Goal: Task Accomplishment & Management: Manage account settings

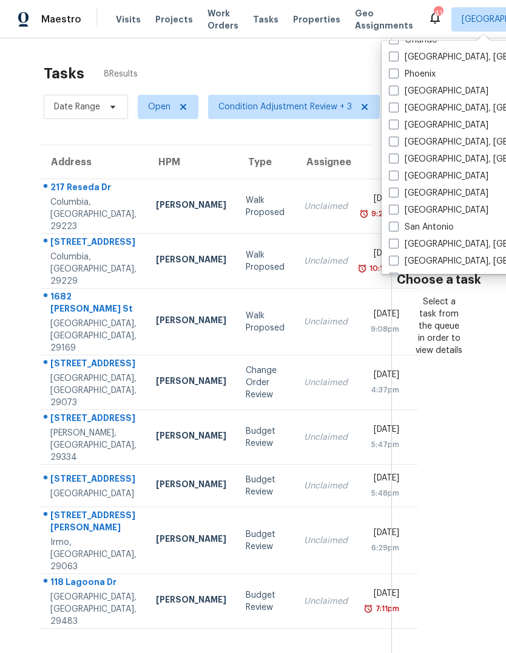
scroll to position [692, 0]
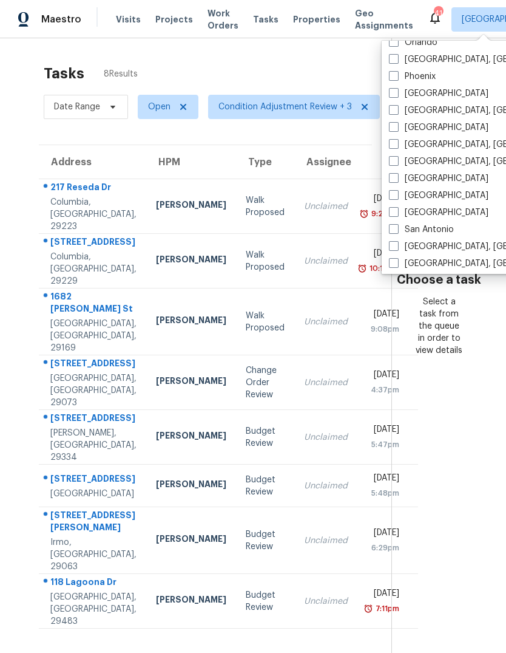
click at [398, 127] on span at bounding box center [394, 127] width 10 height 10
click at [397, 127] on input "[GEOGRAPHIC_DATA]" at bounding box center [393, 125] width 8 height 8
checkbox input "true"
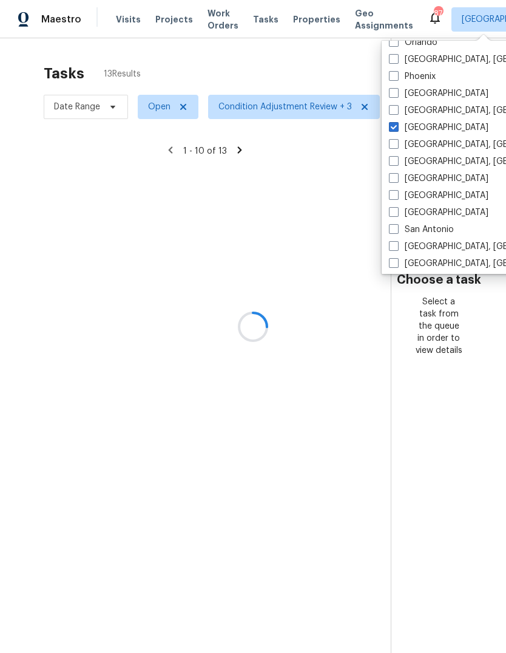
click at [279, 55] on div at bounding box center [253, 326] width 506 height 653
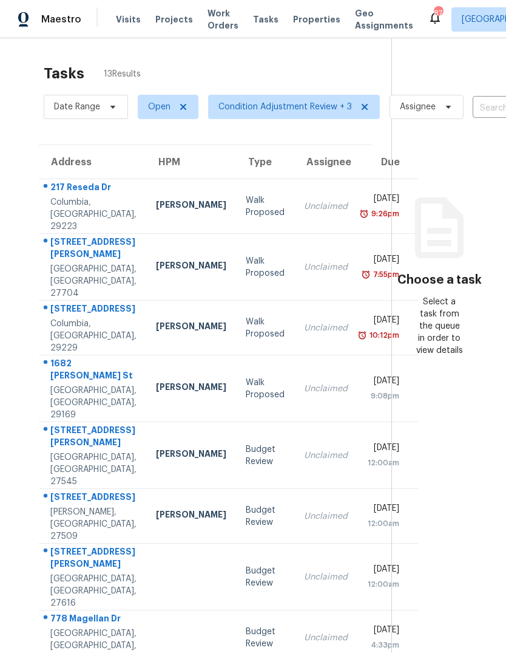
click at [208, 21] on span "Work Orders" at bounding box center [223, 19] width 31 height 24
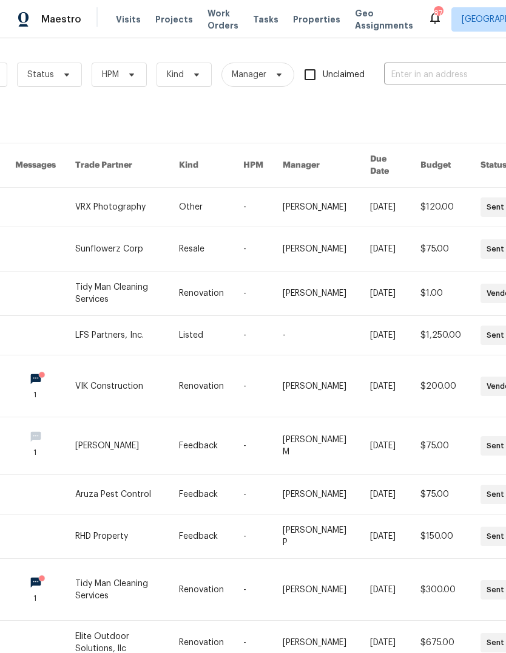
scroll to position [0, 129]
click at [446, 73] on input "text" at bounding box center [444, 75] width 121 height 19
type input "2356"
click at [452, 103] on li "2356 Bay Harbor Dr, Raleigh, NC 27604" at bounding box center [425, 102] width 155 height 20
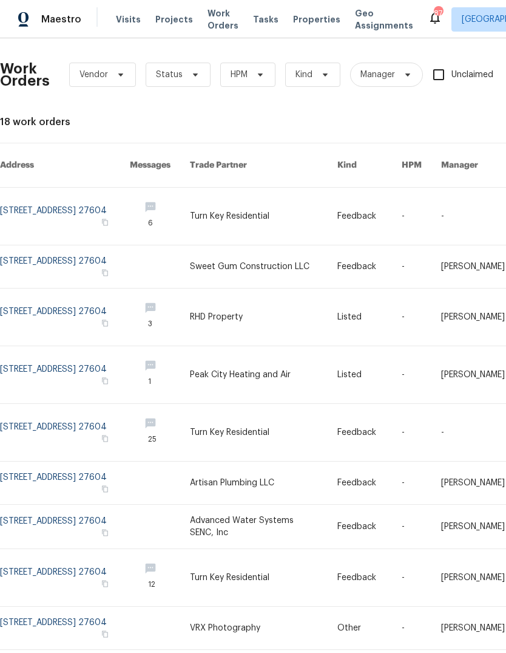
click at [90, 195] on link at bounding box center [65, 216] width 130 height 57
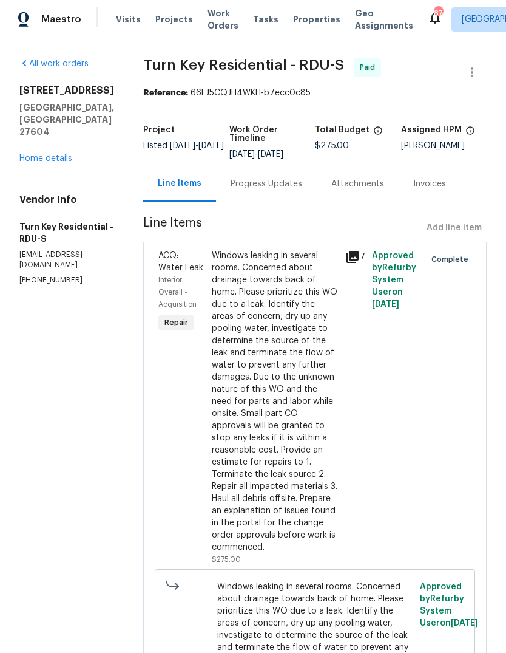
click at [55, 154] on link "Home details" at bounding box center [45, 158] width 53 height 9
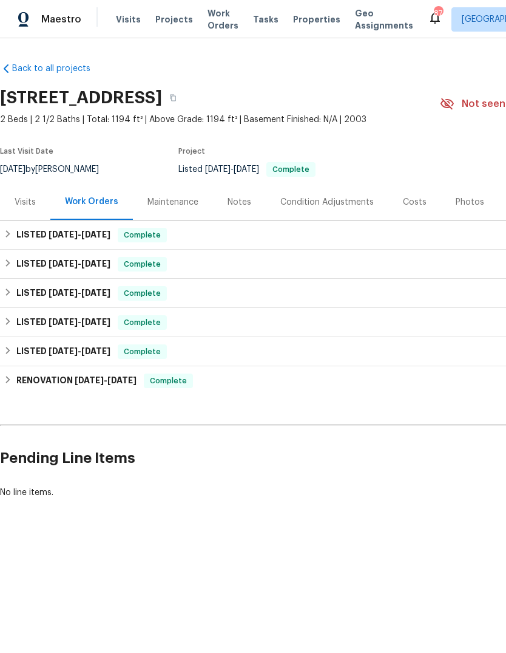
click at [178, 206] on div "Maintenance" at bounding box center [173, 202] width 51 height 12
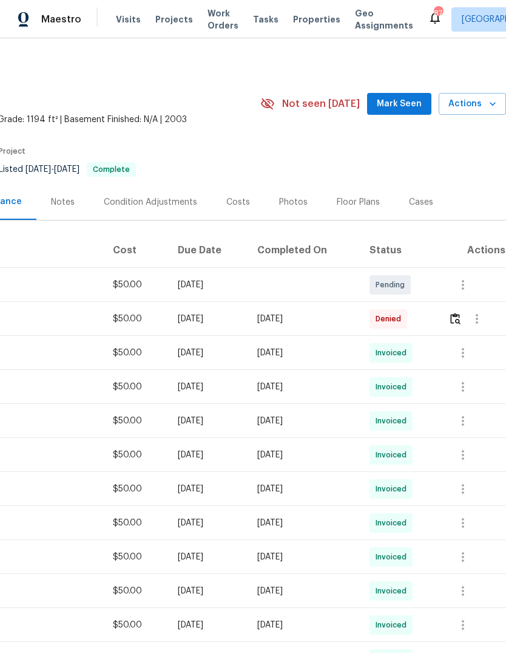
scroll to position [0, 180]
click at [461, 321] on img "button" at bounding box center [456, 319] width 10 height 12
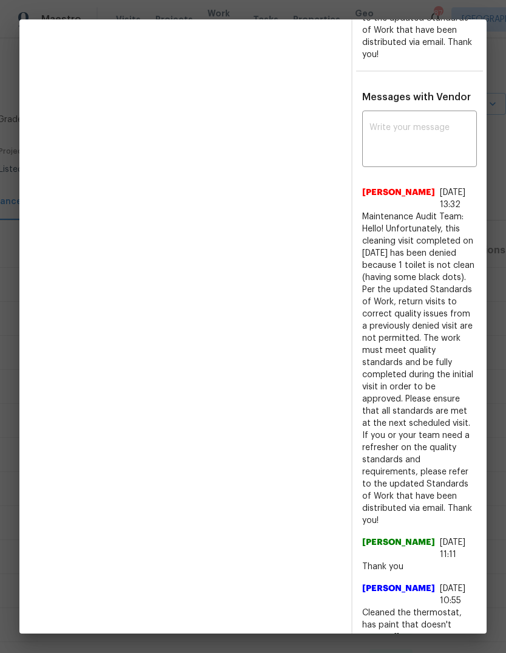
scroll to position [540, 0]
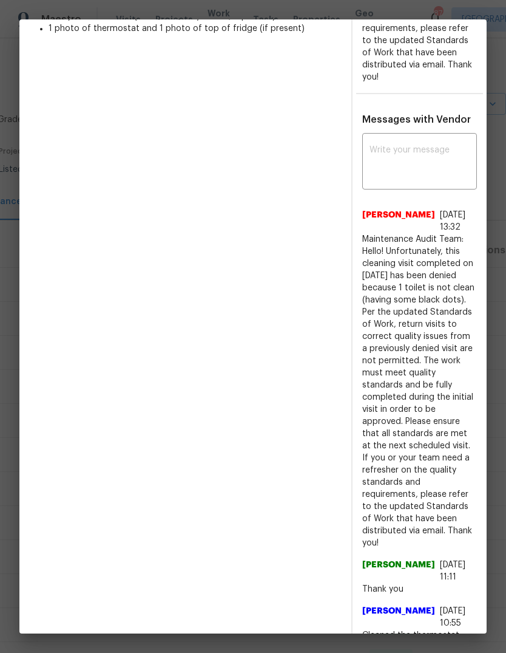
click at [431, 152] on textarea at bounding box center [420, 163] width 100 height 34
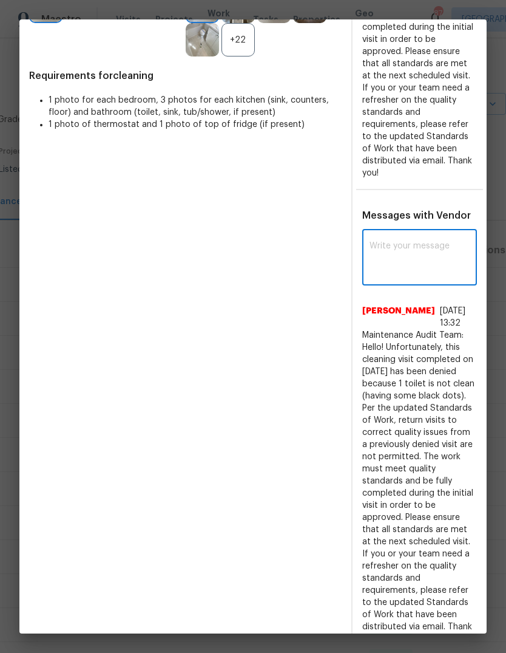
scroll to position [436, 0]
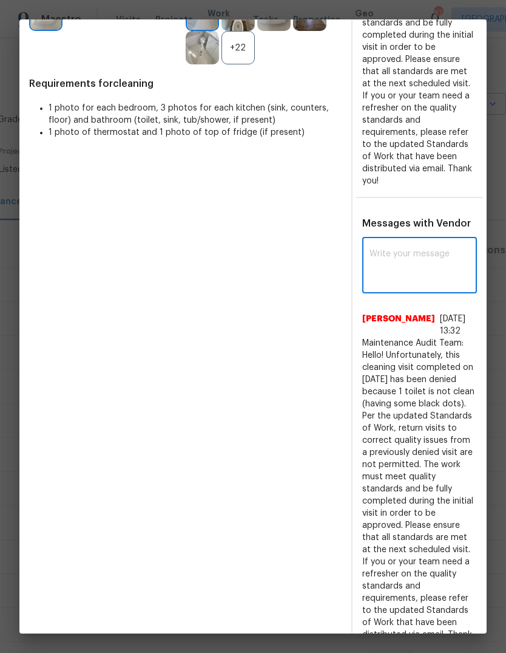
click at [426, 250] on textarea at bounding box center [420, 267] width 100 height 34
type textarea "All photos show clean areas. Approved"
click at [446, 259] on span "Post" at bounding box center [450, 266] width 19 height 15
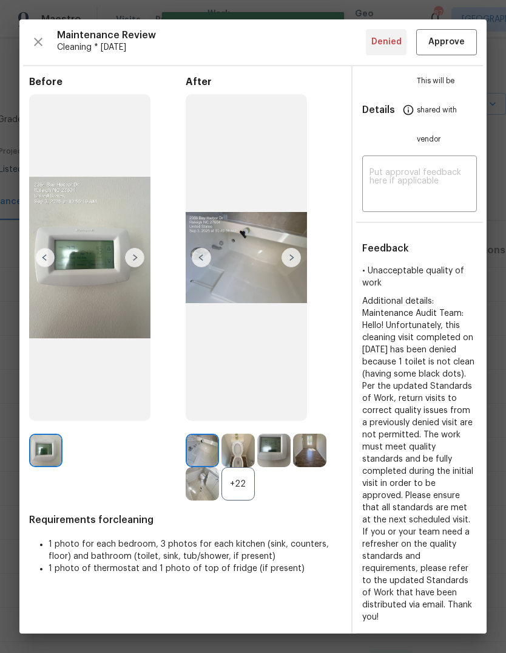
scroll to position [0, 0]
click at [457, 41] on span "Approve" at bounding box center [447, 42] width 36 height 15
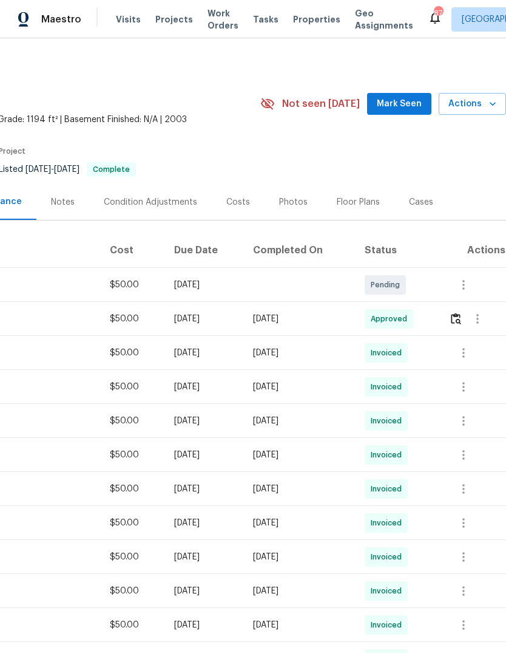
click at [208, 17] on span "Work Orders" at bounding box center [223, 19] width 31 height 24
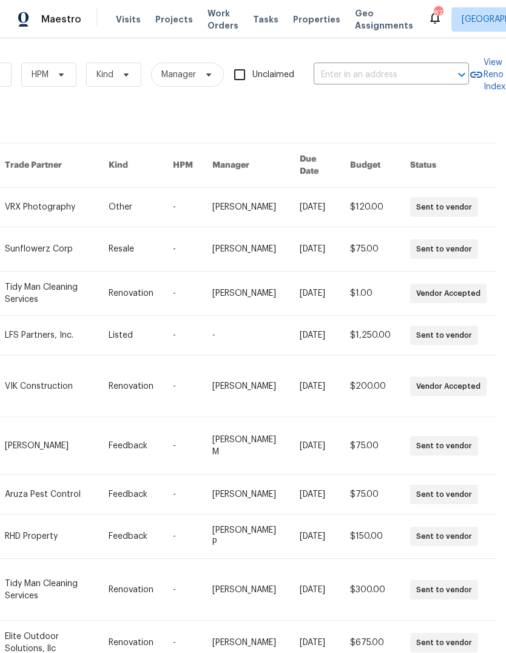
scroll to position [0, 200]
click at [362, 73] on input "text" at bounding box center [374, 75] width 121 height 19
type input "1006 spacious"
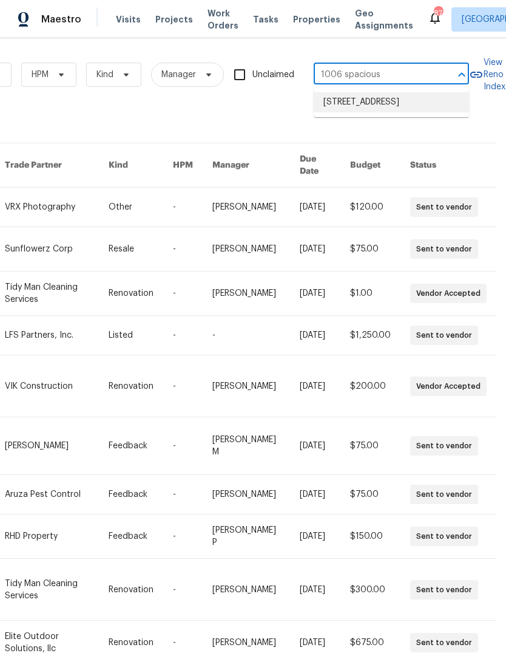
click at [389, 106] on li "1006 Spacious Skies Ln, Durham, NC 27703" at bounding box center [391, 102] width 155 height 20
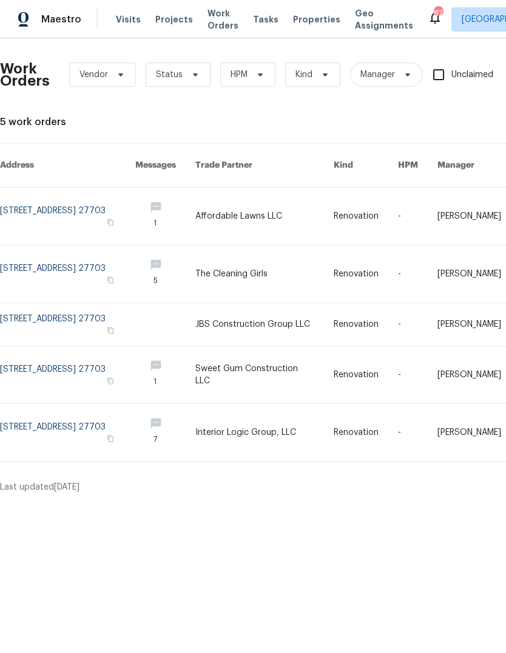
click at [107, 192] on link at bounding box center [67, 216] width 135 height 57
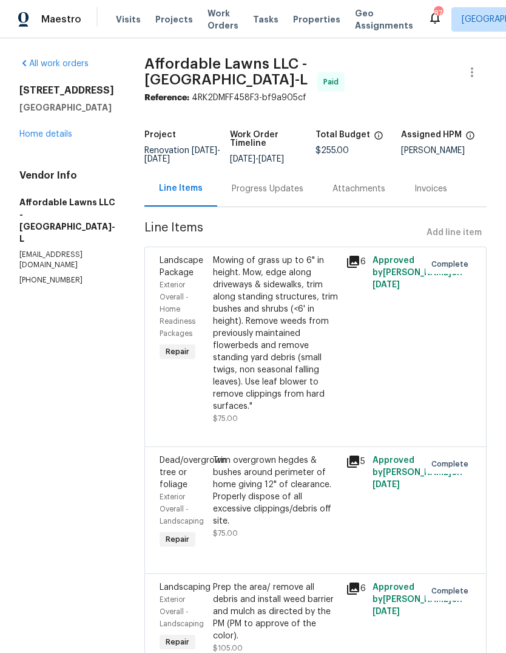
click at [58, 130] on link "Home details" at bounding box center [45, 134] width 53 height 9
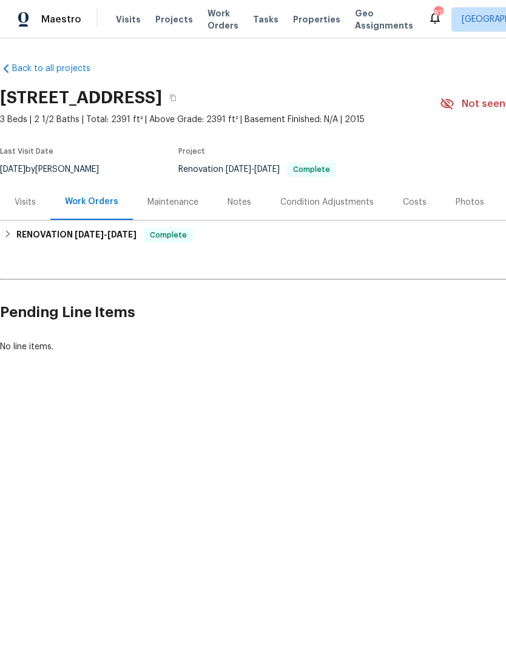
click at [172, 202] on div "Maintenance" at bounding box center [173, 202] width 51 height 12
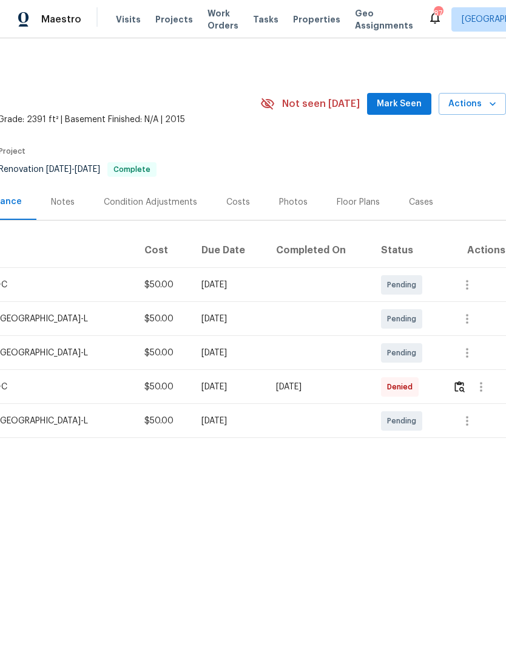
scroll to position [0, 180]
click at [455, 387] on img "button" at bounding box center [460, 387] width 10 height 12
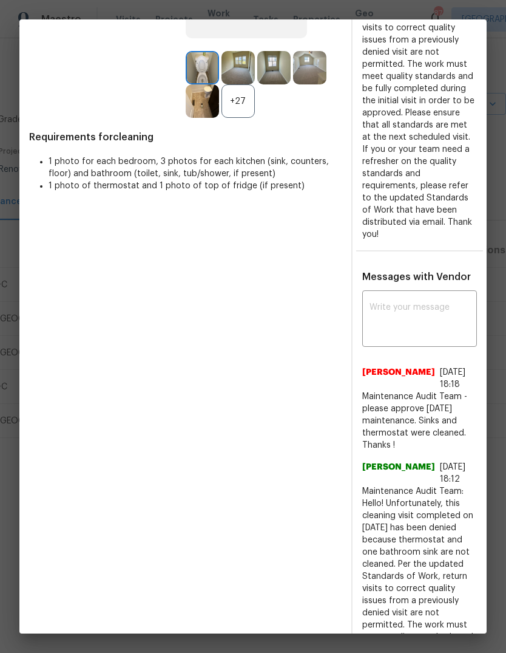
scroll to position [411, 0]
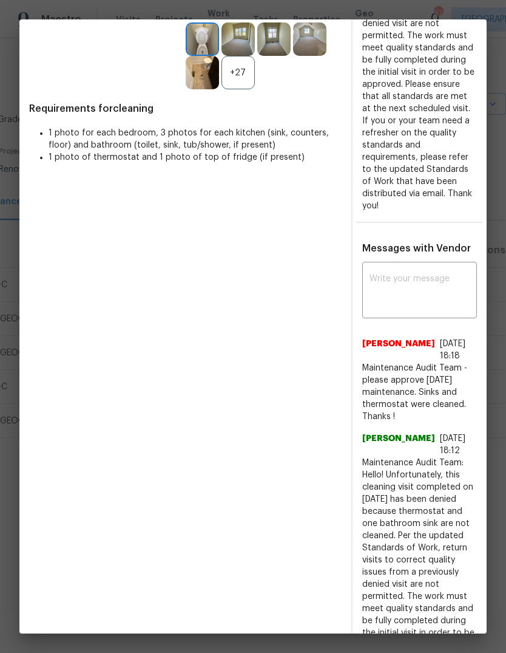
click at [432, 288] on textarea at bounding box center [420, 291] width 100 height 34
type textarea "All sinks are clean"
click at [453, 293] on span "Post" at bounding box center [450, 291] width 19 height 15
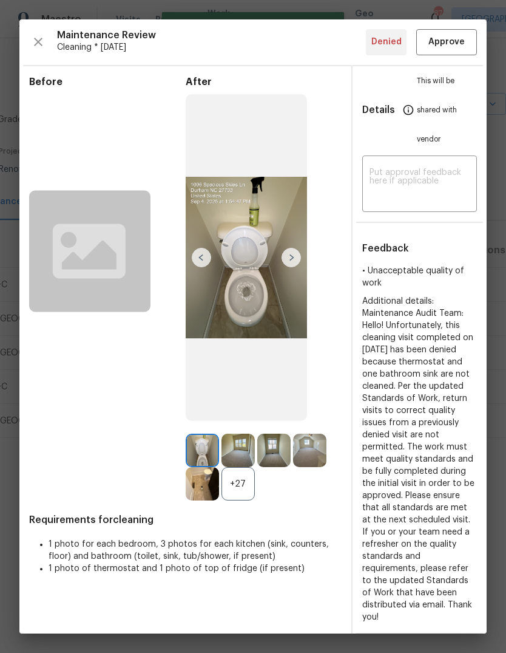
scroll to position [0, 0]
click at [463, 41] on span "Approve" at bounding box center [447, 42] width 36 height 15
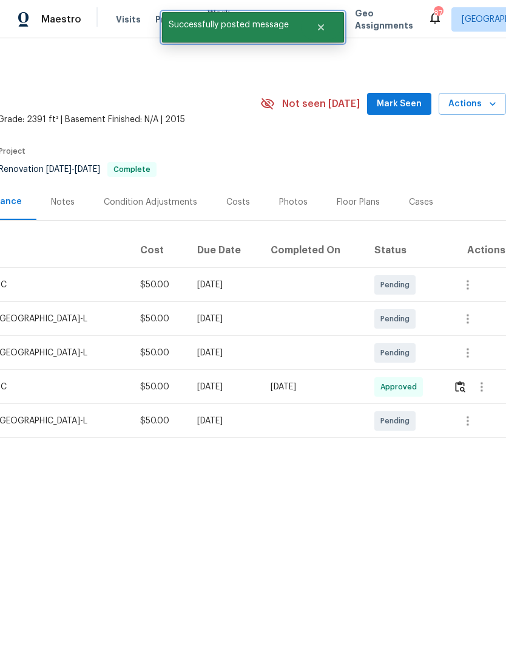
click at [318, 25] on icon "Close" at bounding box center [321, 27] width 6 height 6
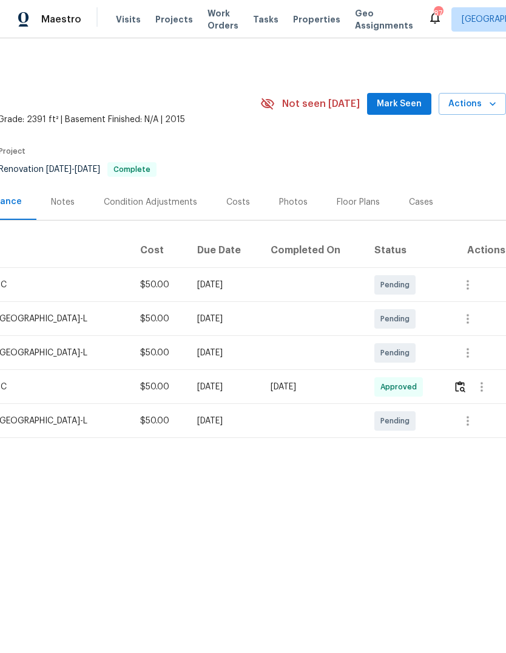
click at [377, 149] on section "1006 Spacious Skies Ln, Durham, NC 27703 3 Beds | 2 1/2 Baths | Total: 2391 ft²…" at bounding box center [163, 133] width 686 height 102
click at [208, 22] on span "Work Orders" at bounding box center [223, 19] width 31 height 24
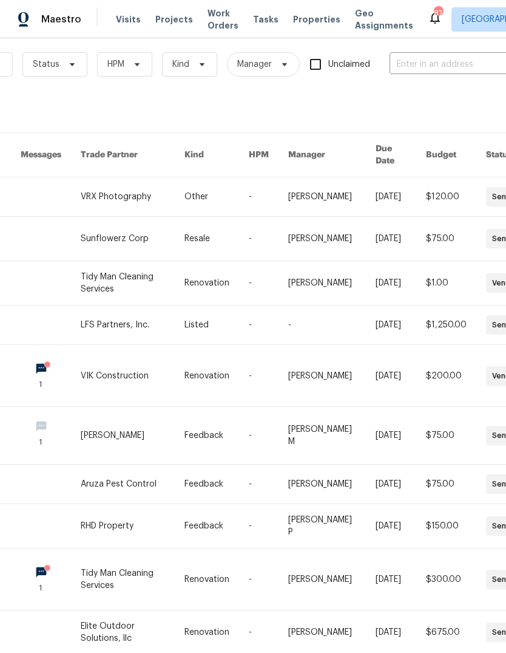
scroll to position [10, 122]
click at [471, 62] on input "text" at bounding box center [451, 65] width 121 height 19
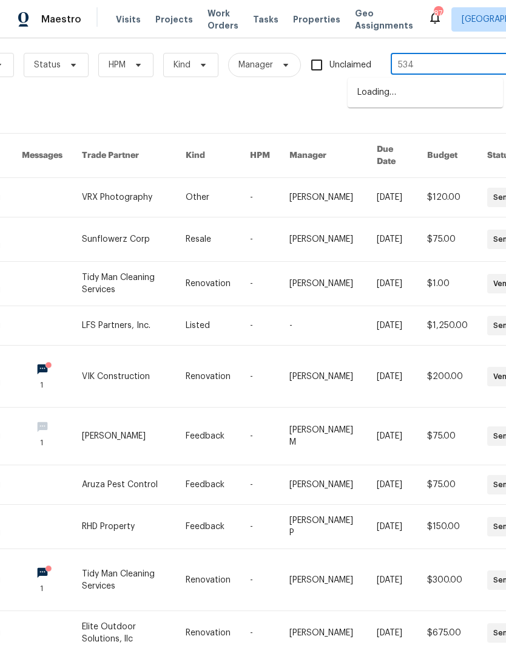
type input "5340"
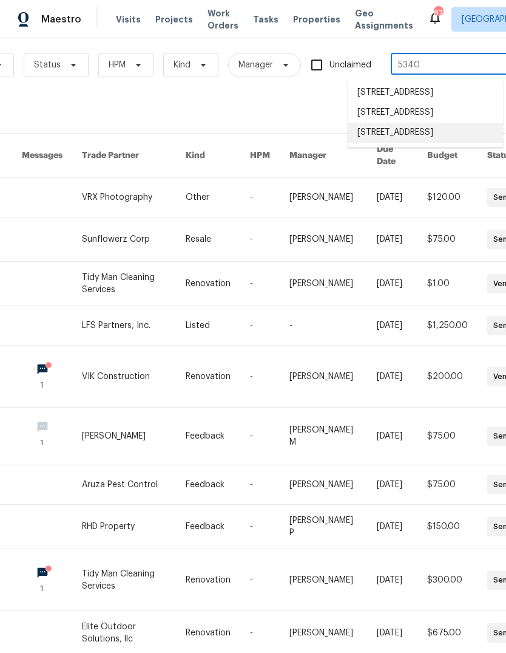
click at [460, 143] on li "5340 Fayetteville Rd, Durham, NC 27713" at bounding box center [425, 133] width 155 height 20
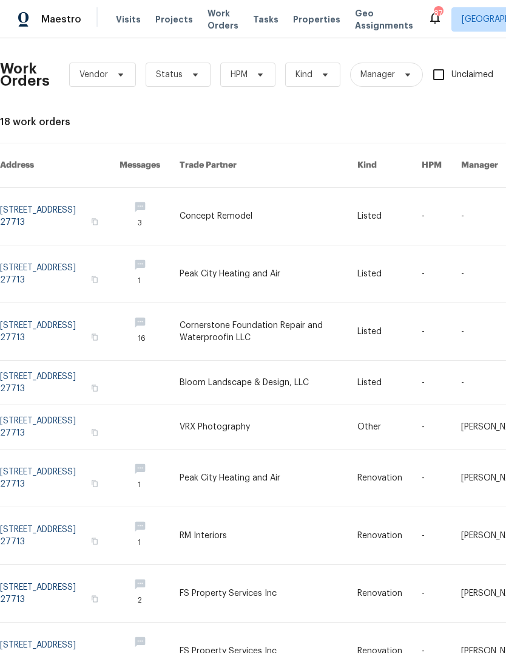
click at [43, 193] on link at bounding box center [60, 216] width 120 height 57
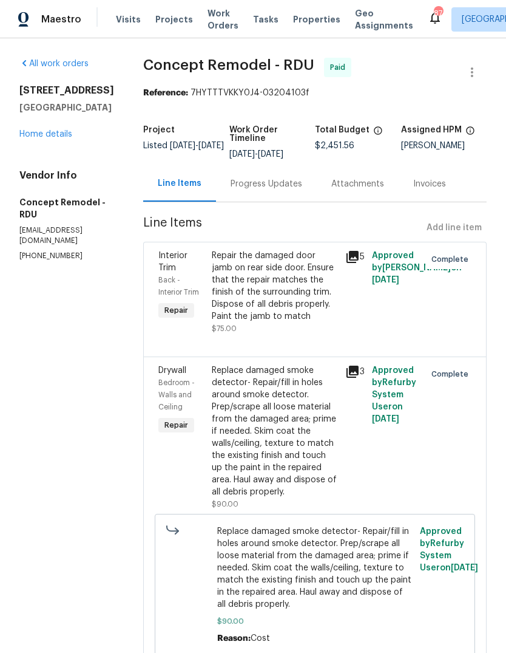
click at [43, 114] on h5 "Durham, NC 27713" at bounding box center [66, 107] width 95 height 12
click at [49, 138] on link "Home details" at bounding box center [45, 134] width 53 height 9
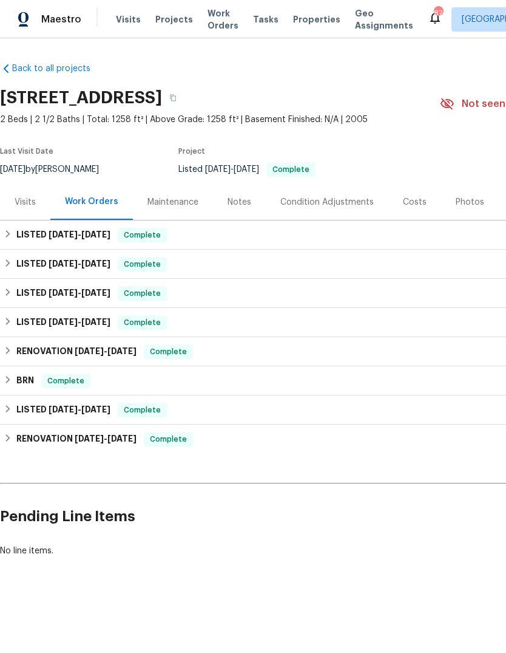
click at [184, 200] on div "Maintenance" at bounding box center [173, 202] width 51 height 12
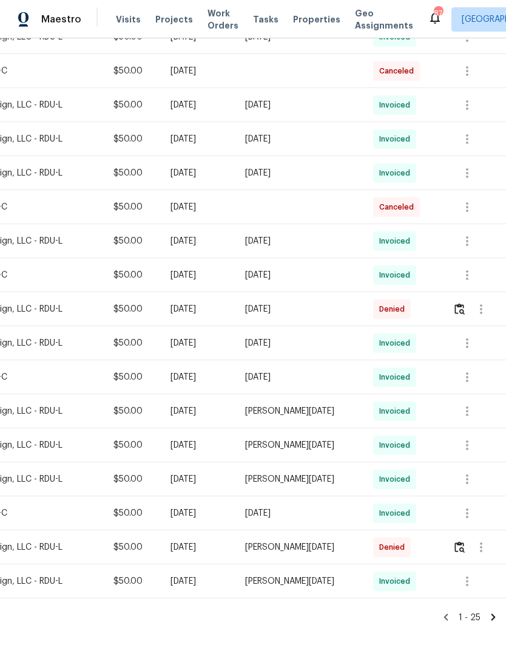
scroll to position [520, 180]
click at [457, 552] on img "button" at bounding box center [460, 547] width 10 height 12
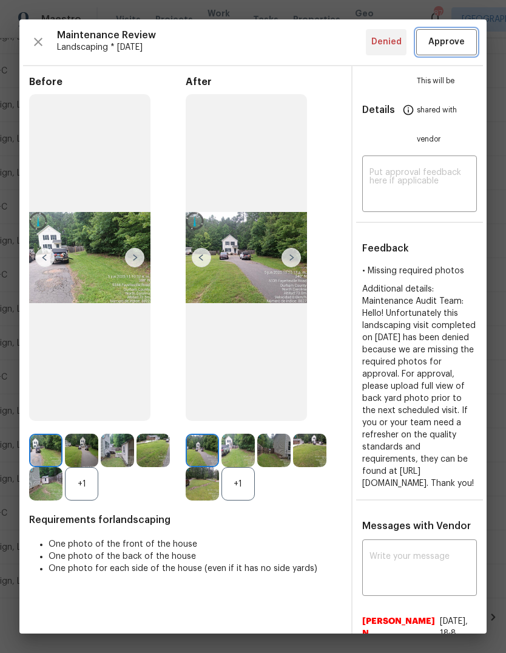
click at [455, 44] on span "Approve" at bounding box center [447, 42] width 36 height 15
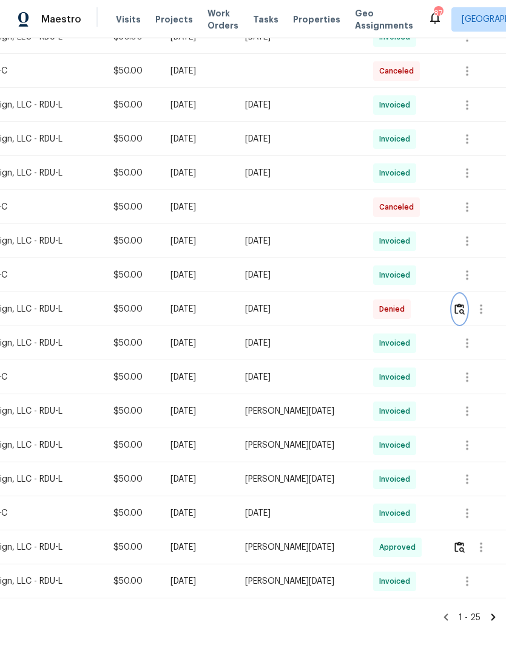
click at [461, 307] on img "button" at bounding box center [460, 309] width 10 height 12
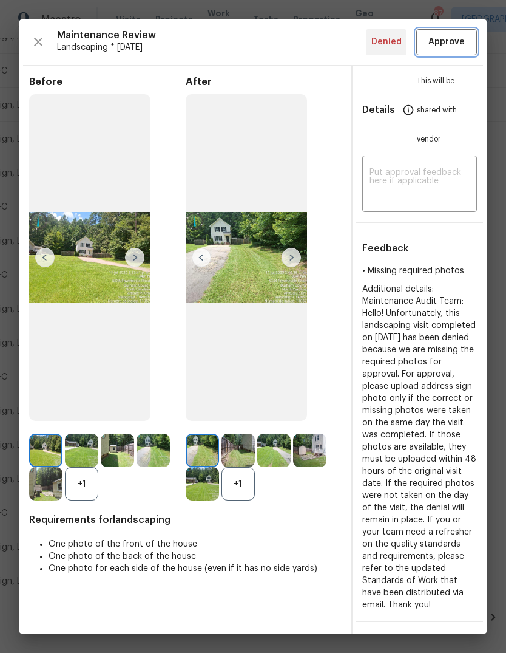
click at [459, 39] on span "Approve" at bounding box center [447, 42] width 36 height 15
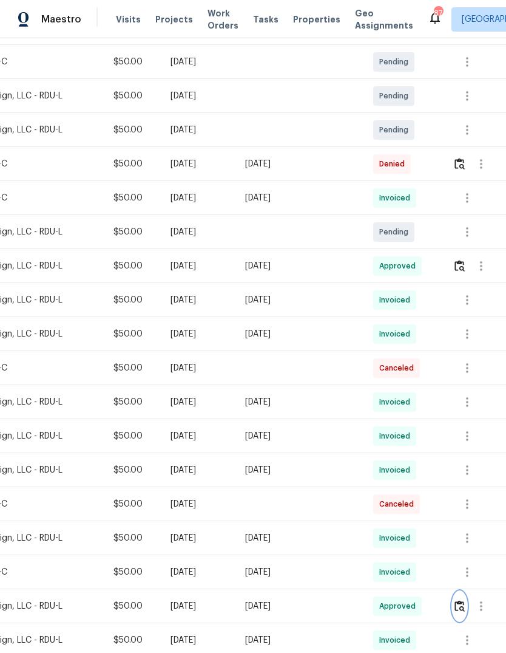
scroll to position [223, 180]
click at [456, 169] on img "button" at bounding box center [460, 164] width 10 height 12
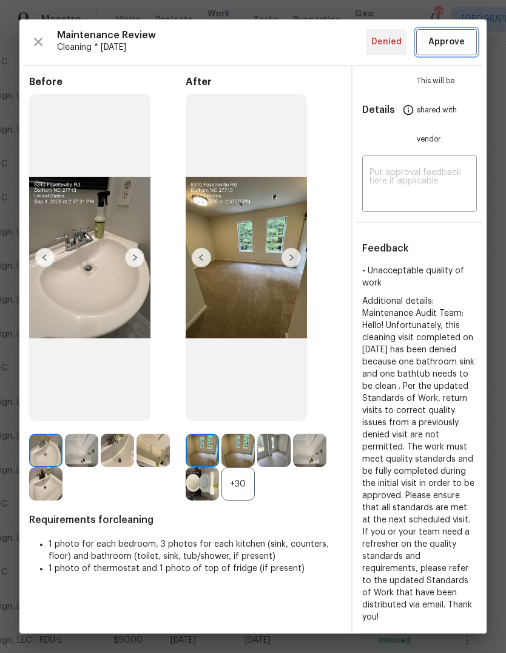
click at [458, 39] on span "Approve" at bounding box center [447, 42] width 36 height 15
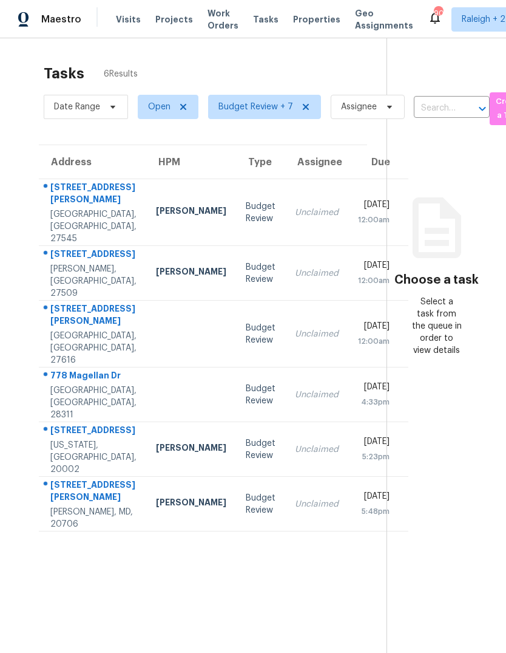
click at [295, 510] on div "Unclaimed" at bounding box center [317, 504] width 44 height 12
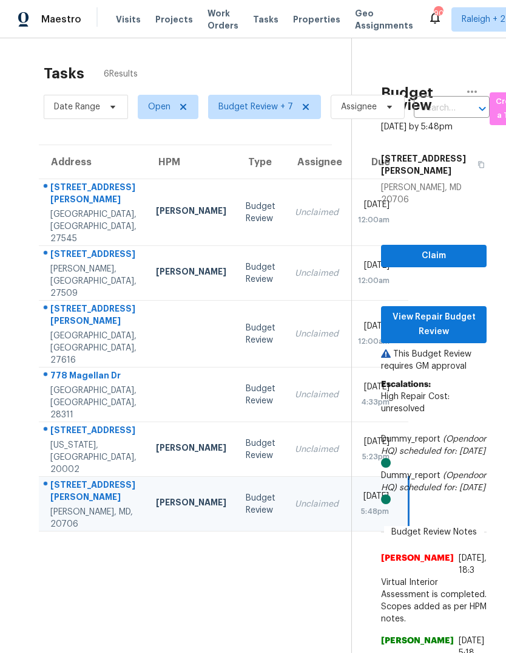
click at [358, 451] on div "Mon, Sep 8th 2025" at bounding box center [374, 442] width 32 height 15
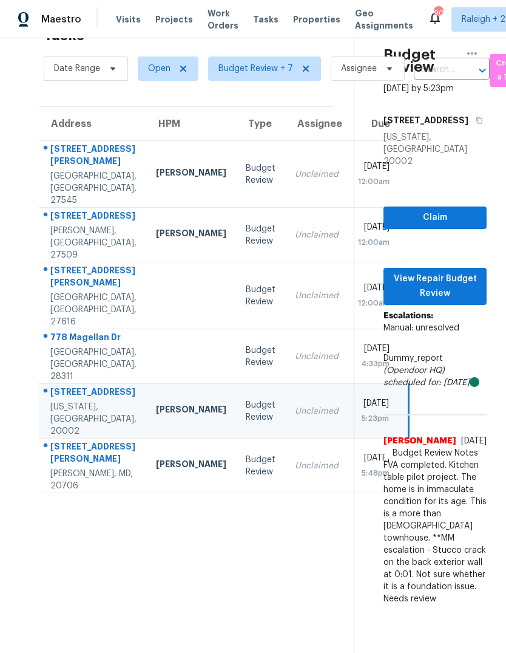
scroll to position [38, 0]
click at [295, 472] on div "Unclaimed" at bounding box center [317, 466] width 44 height 12
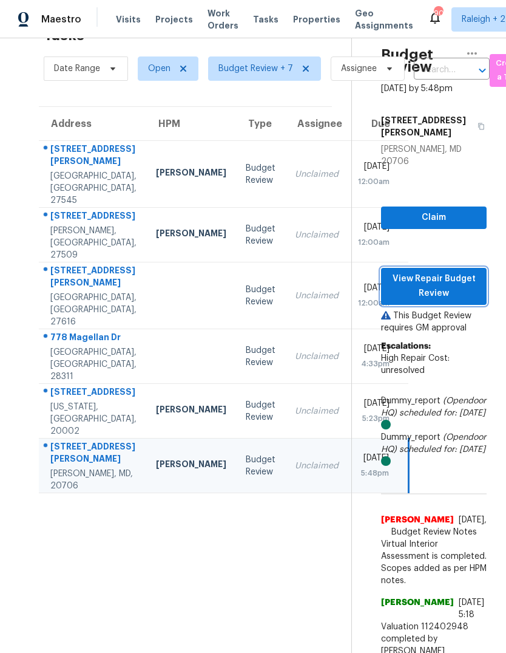
click at [459, 271] on span "View Repair Budget Review" at bounding box center [434, 286] width 86 height 30
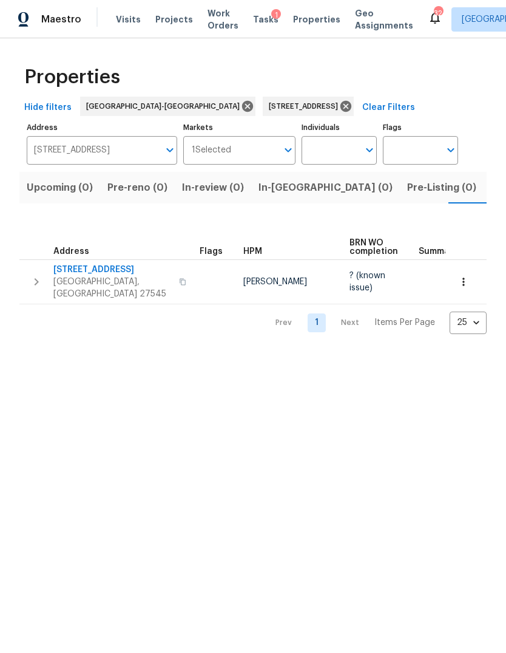
scroll to position [0, 19]
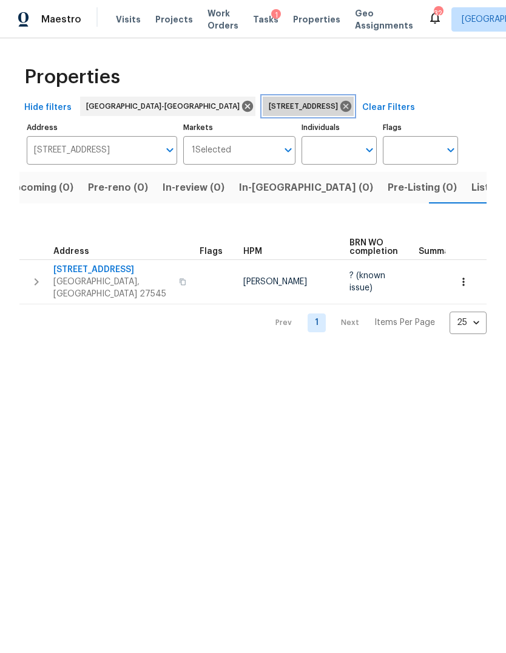
click at [339, 105] on icon at bounding box center [345, 106] width 13 height 13
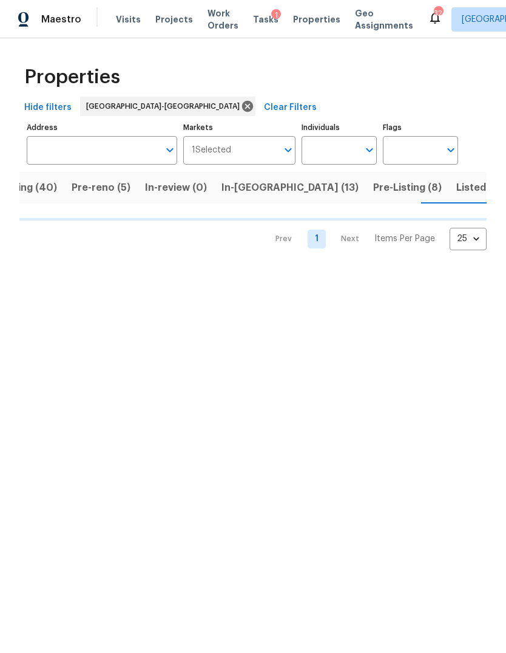
scroll to position [0, 44]
click at [121, 151] on input "Address" at bounding box center [93, 150] width 132 height 29
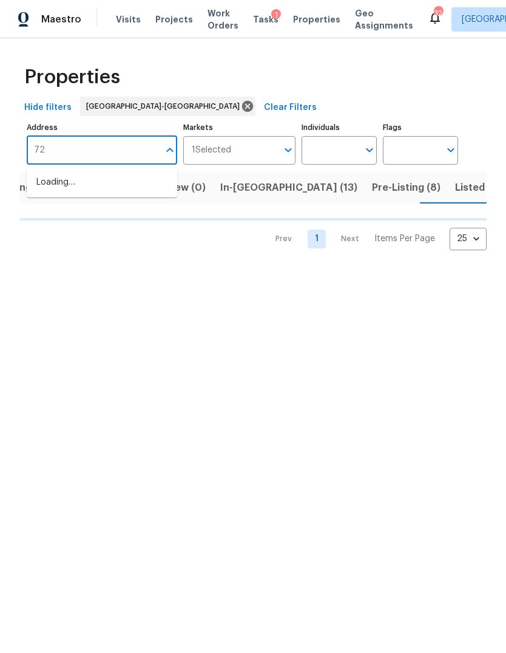
type input "727"
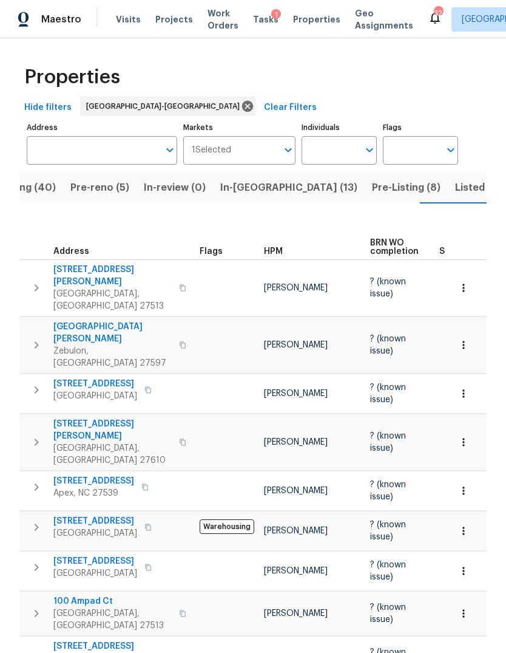
click at [98, 148] on input "Address" at bounding box center [93, 150] width 132 height 29
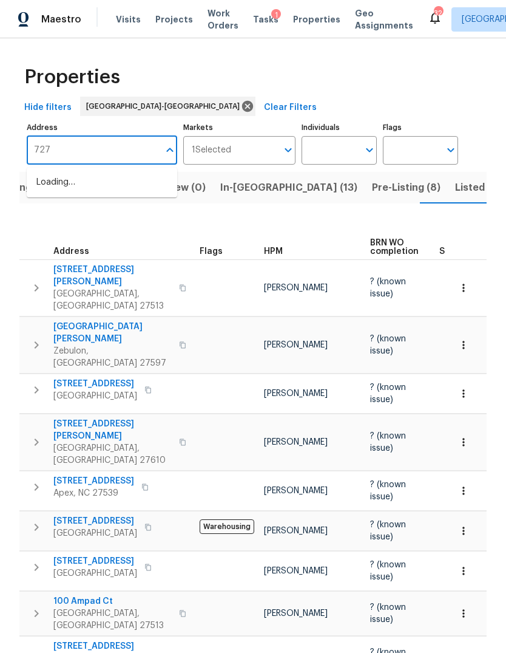
type input "7271"
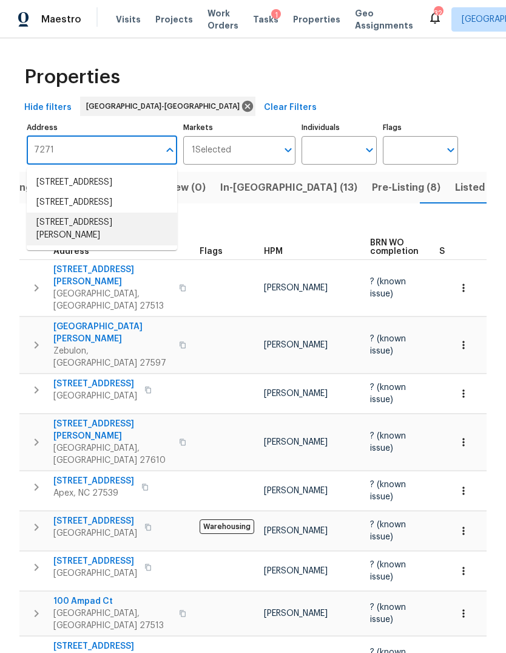
click at [138, 245] on li "7271 Shellburne Dr Raleigh NC 27612" at bounding box center [102, 229] width 151 height 33
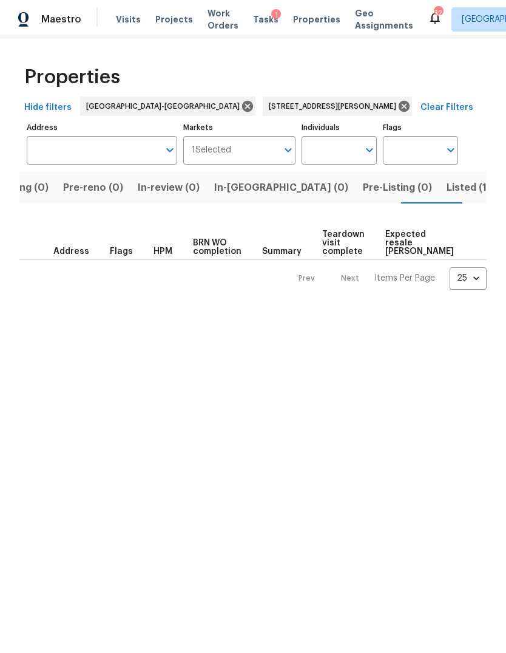
type input "7271 Shellburne Dr Raleigh NC 27612"
click at [452, 182] on span "Listed (1)" at bounding box center [474, 187] width 44 height 17
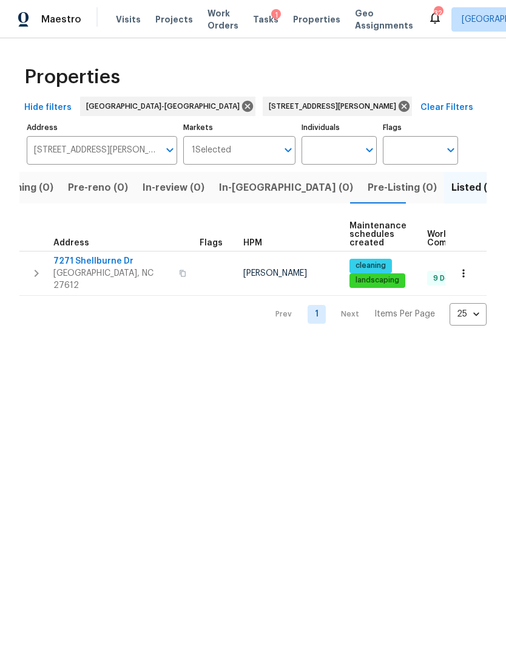
click at [40, 266] on icon "button" at bounding box center [36, 273] width 15 height 15
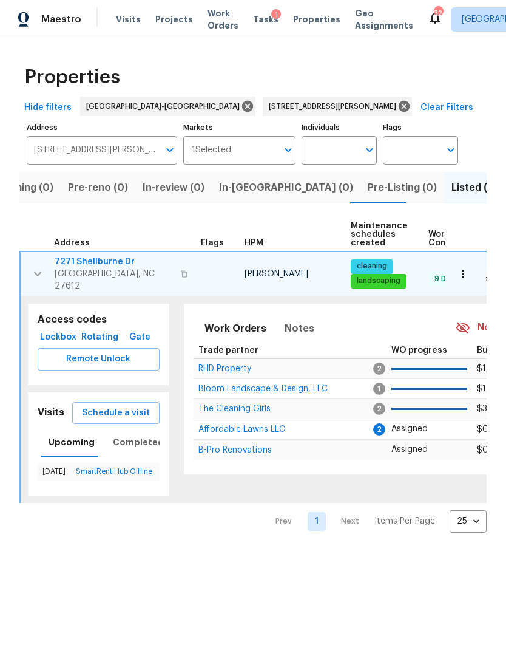
click at [105, 264] on span "7271 Shellburne Dr" at bounding box center [114, 262] width 118 height 12
click at [463, 93] on div "Properties" at bounding box center [253, 77] width 468 height 39
click at [39, 271] on icon "button" at bounding box center [37, 273] width 7 height 4
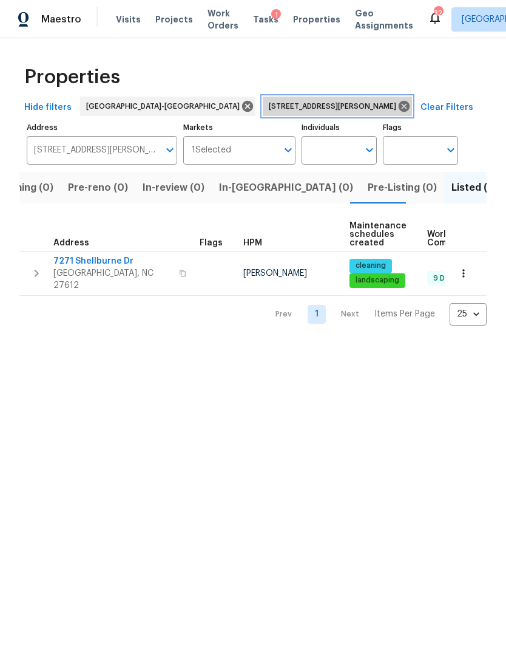
click at [398, 104] on icon at bounding box center [404, 106] width 13 height 13
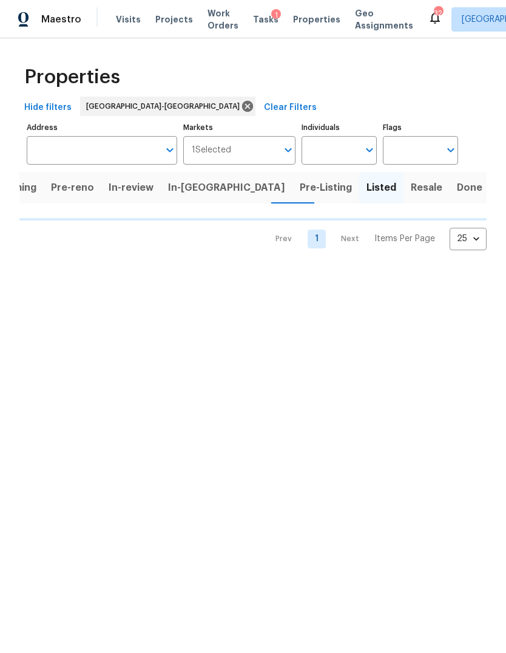
scroll to position [0, 11]
click at [412, 77] on div "Properties" at bounding box center [253, 77] width 468 height 39
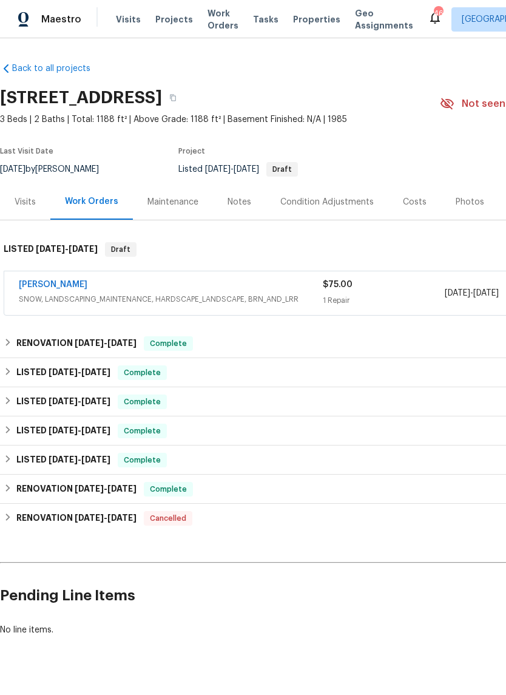
click at [177, 205] on div "Maintenance" at bounding box center [173, 202] width 51 height 12
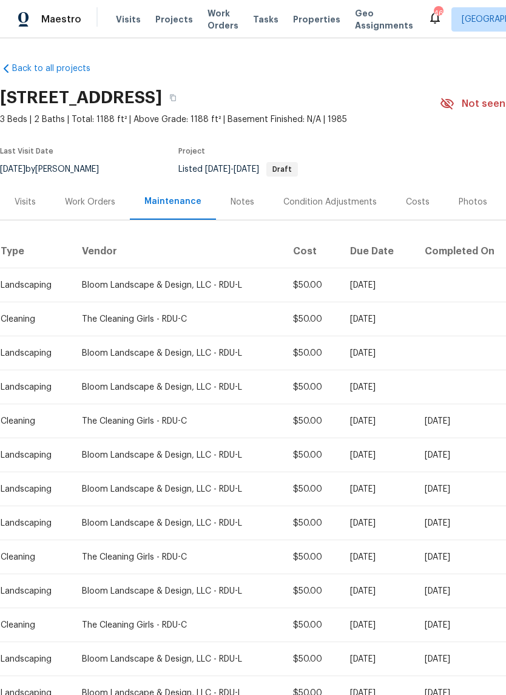
click at [176, 457] on div "Bloom Landscape & Design, LLC - RDU-L" at bounding box center [178, 455] width 192 height 12
click at [222, 453] on div "Bloom Landscape & Design, LLC - RDU-L" at bounding box center [178, 455] width 192 height 12
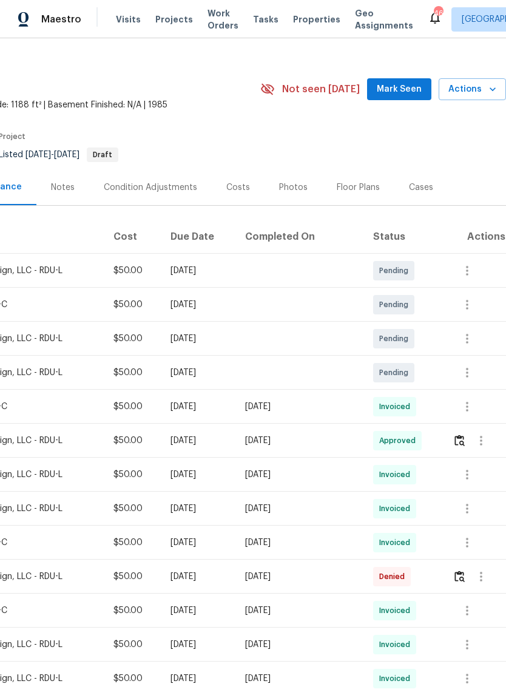
scroll to position [15, 180]
click at [458, 449] on button "button" at bounding box center [460, 440] width 14 height 29
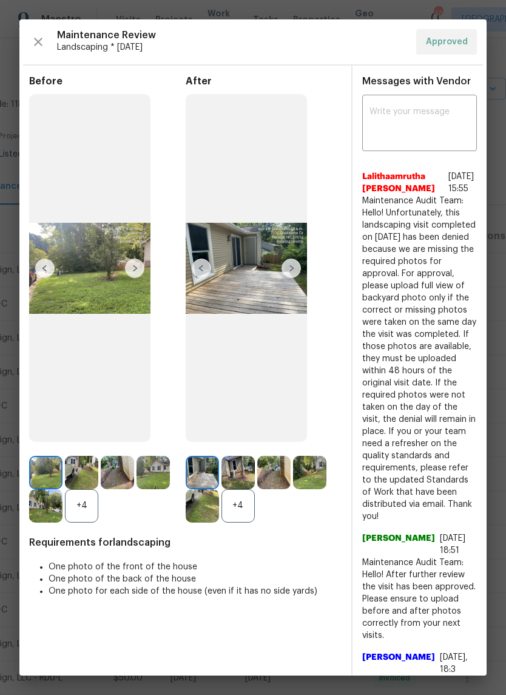
click at [136, 277] on img at bounding box center [134, 268] width 19 height 19
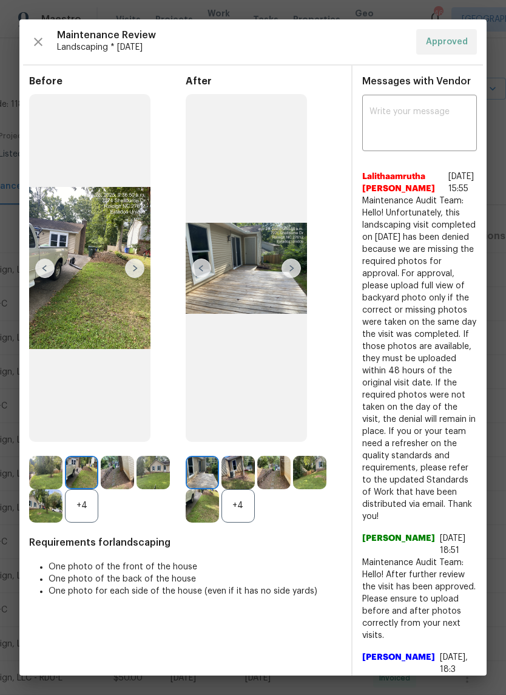
click at [130, 276] on img at bounding box center [134, 268] width 19 height 19
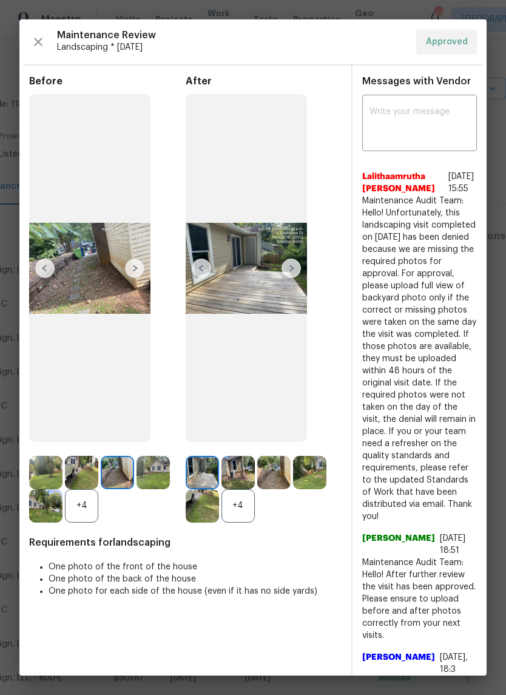
click at [131, 274] on img at bounding box center [134, 268] width 19 height 19
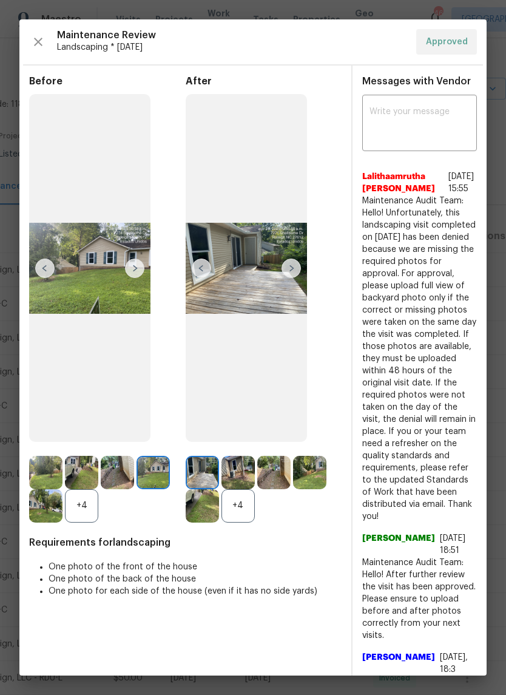
click at [137, 274] on img at bounding box center [134, 268] width 19 height 19
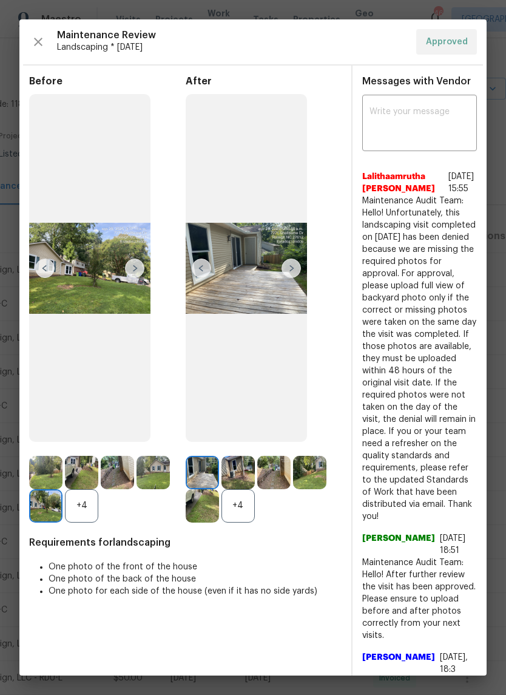
click at [133, 278] on img at bounding box center [134, 268] width 19 height 19
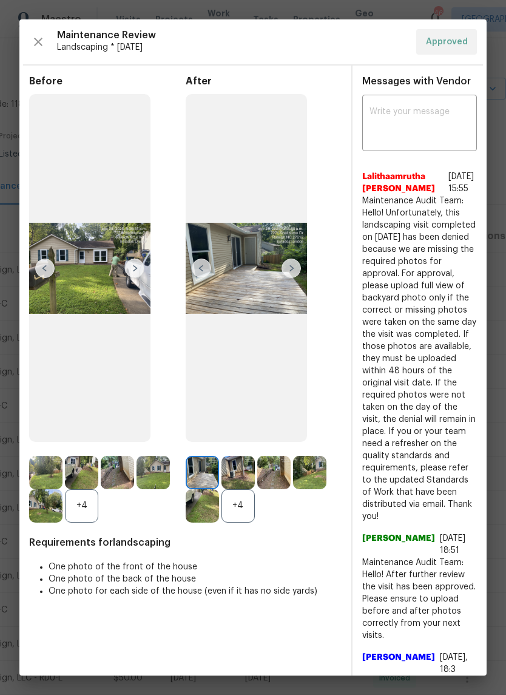
click at [135, 274] on img at bounding box center [134, 268] width 19 height 19
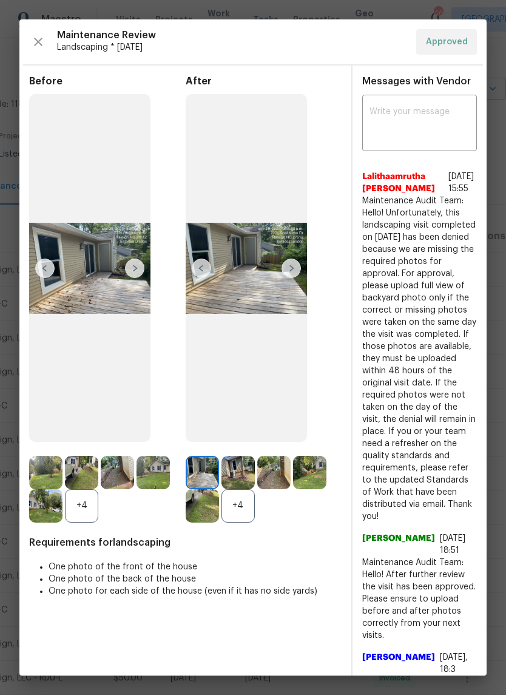
click at [137, 278] on img at bounding box center [134, 268] width 19 height 19
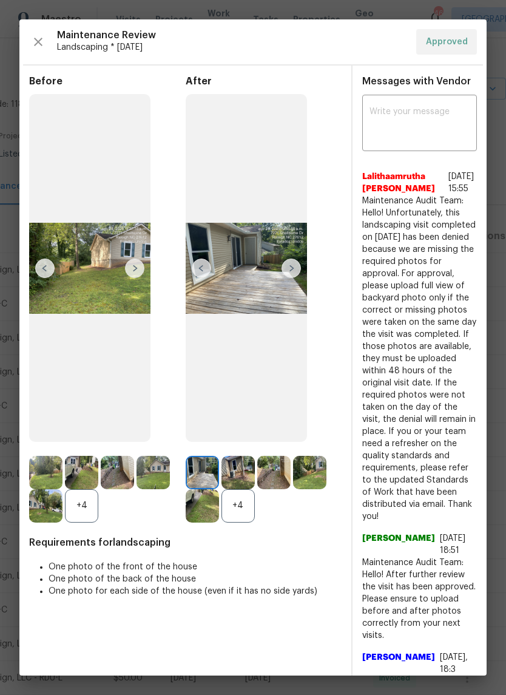
click at [138, 276] on img at bounding box center [134, 268] width 19 height 19
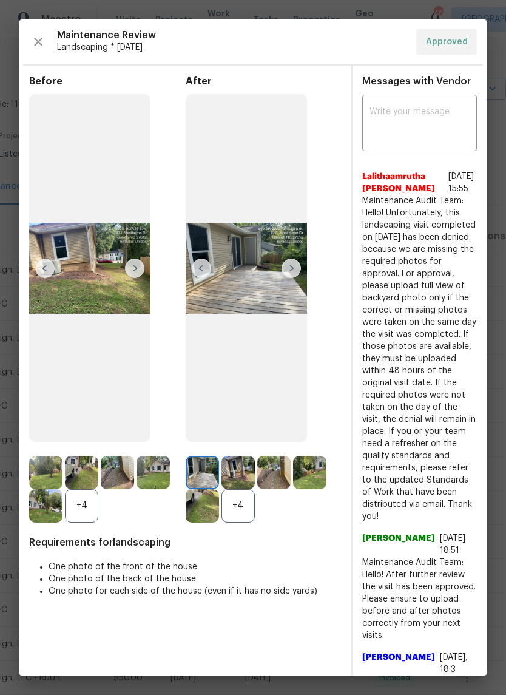
click at [139, 277] on img at bounding box center [134, 268] width 19 height 19
click at [128, 270] on img at bounding box center [134, 268] width 19 height 19
click at [142, 273] on img at bounding box center [134, 268] width 19 height 19
click at [133, 276] on img at bounding box center [134, 268] width 19 height 19
click at [287, 278] on img at bounding box center [291, 268] width 19 height 19
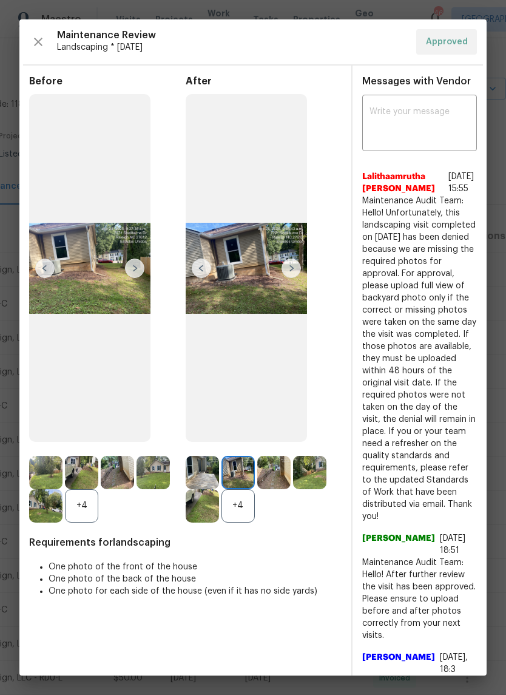
click at [289, 278] on img at bounding box center [291, 268] width 19 height 19
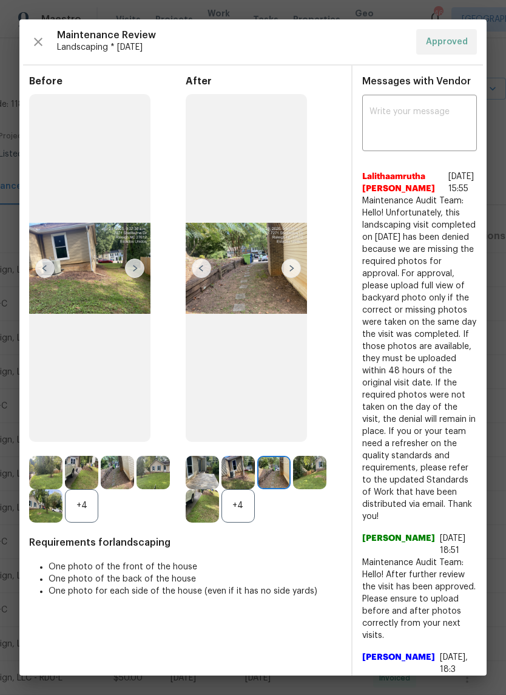
click at [291, 278] on img at bounding box center [291, 268] width 19 height 19
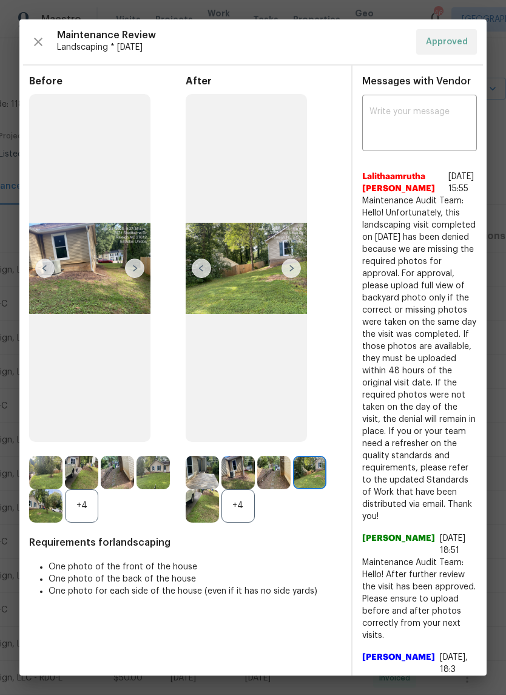
click at [290, 278] on img at bounding box center [291, 268] width 19 height 19
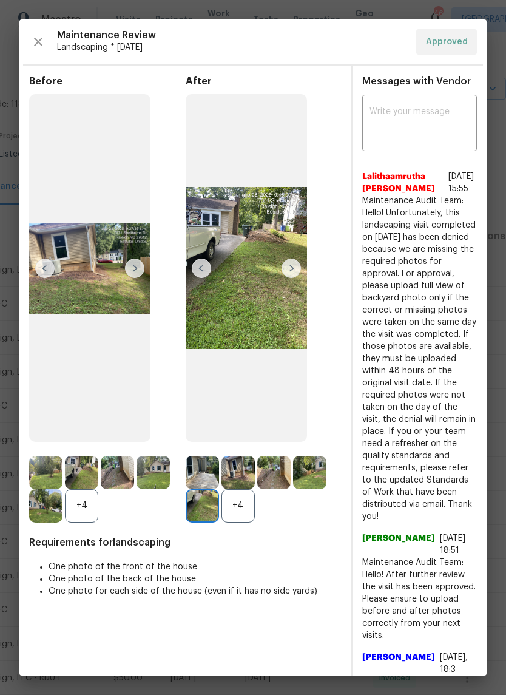
click at [293, 270] on img at bounding box center [291, 268] width 19 height 19
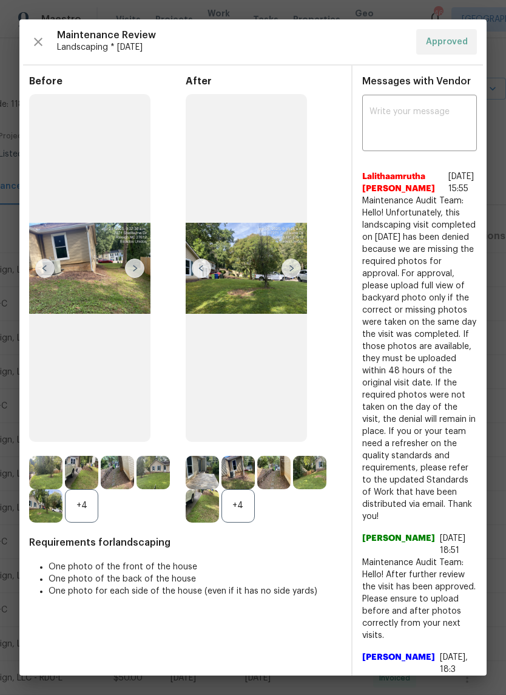
click at [285, 275] on img at bounding box center [291, 268] width 19 height 19
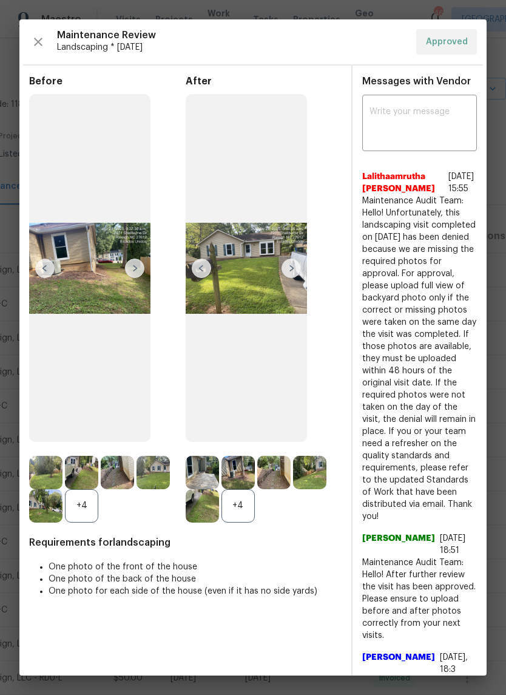
scroll to position [0, 0]
click at [287, 278] on img at bounding box center [291, 268] width 19 height 19
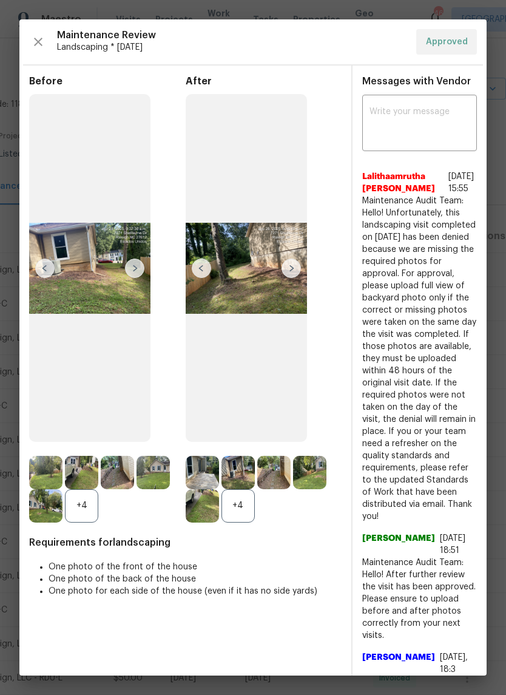
click at [302, 278] on img at bounding box center [246, 268] width 121 height 348
click at [287, 273] on img at bounding box center [291, 268] width 19 height 19
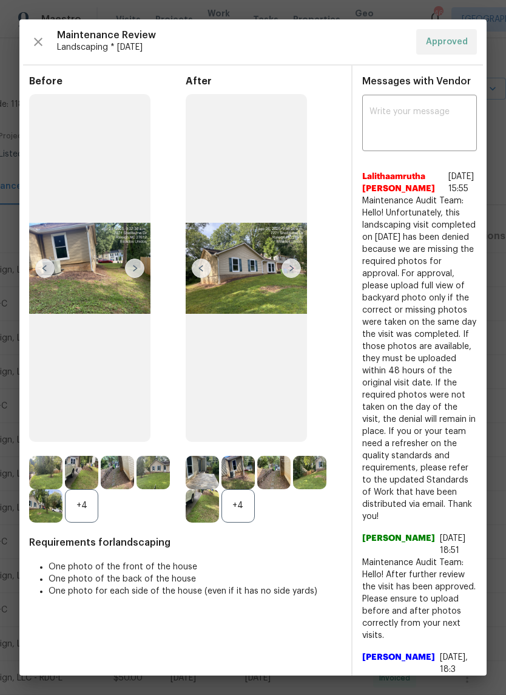
click at [289, 270] on img at bounding box center [291, 268] width 19 height 19
click at [290, 278] on img at bounding box center [291, 268] width 19 height 19
click at [291, 273] on img at bounding box center [291, 268] width 19 height 19
click at [285, 276] on img at bounding box center [291, 268] width 19 height 19
click at [38, 41] on icon "button" at bounding box center [38, 42] width 9 height 9
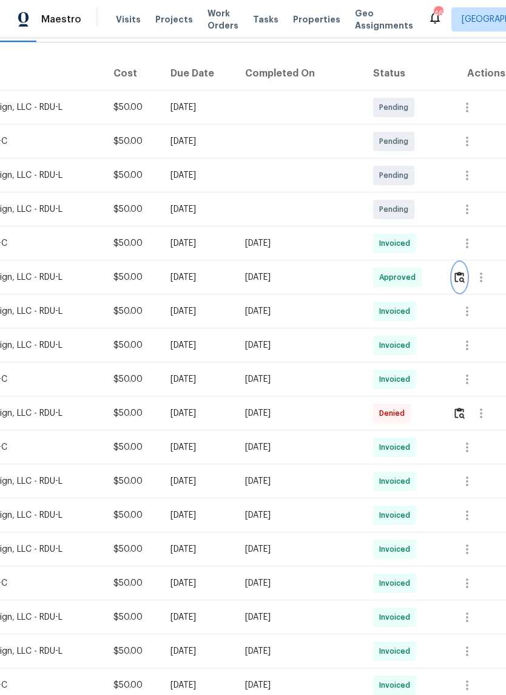
scroll to position [177, 180]
click at [457, 414] on img "button" at bounding box center [460, 414] width 10 height 12
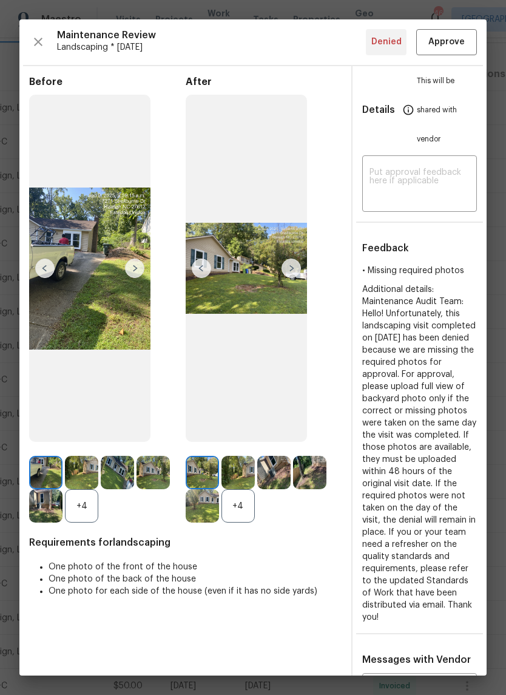
click at [287, 278] on img at bounding box center [291, 268] width 19 height 19
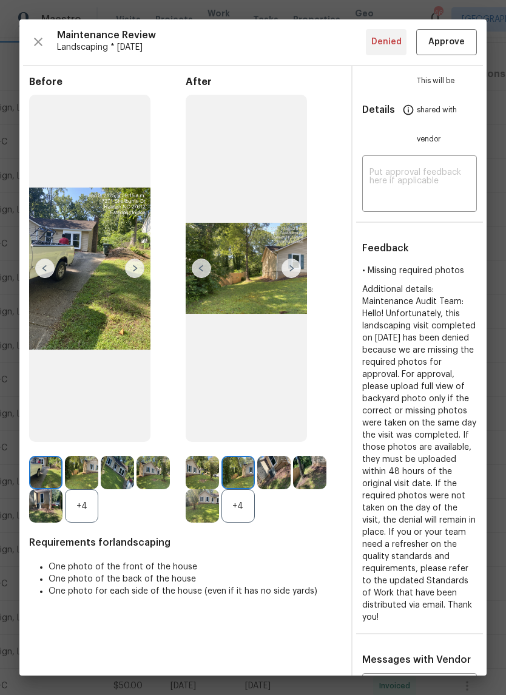
click at [288, 276] on img at bounding box center [291, 268] width 19 height 19
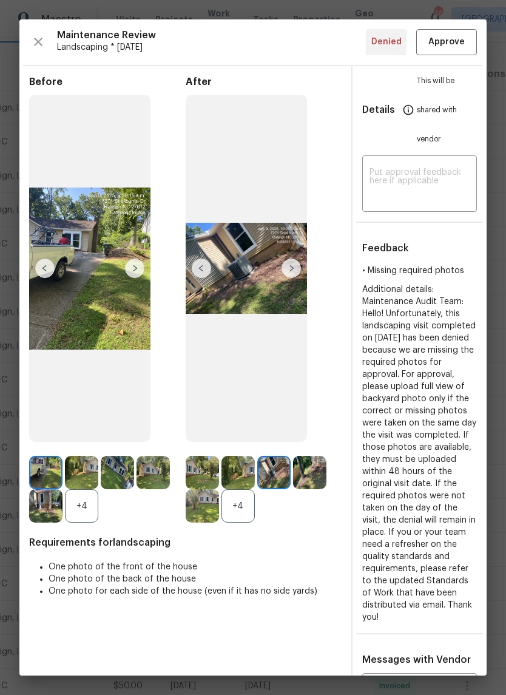
click at [293, 278] on img at bounding box center [291, 268] width 19 height 19
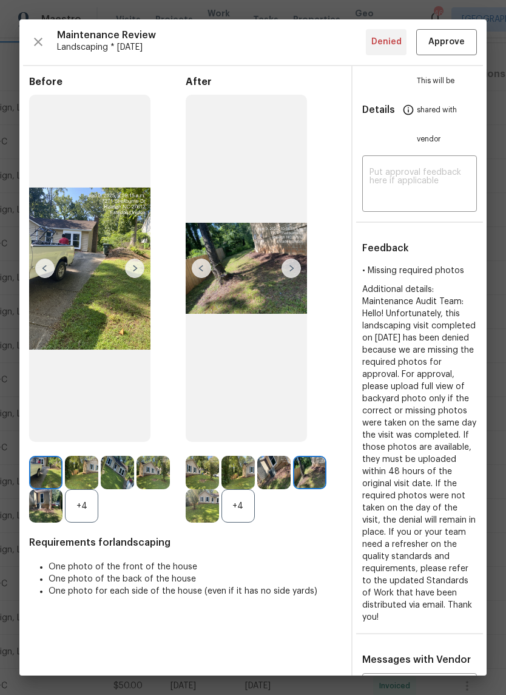
click at [295, 275] on img at bounding box center [291, 268] width 19 height 19
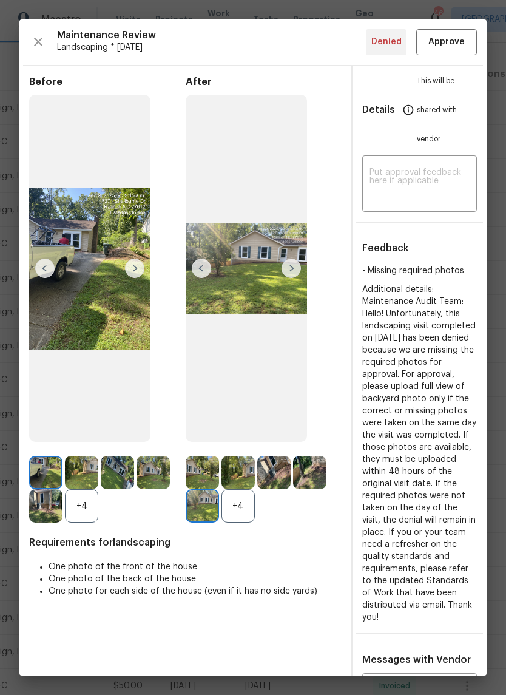
click at [291, 277] on img at bounding box center [291, 268] width 19 height 19
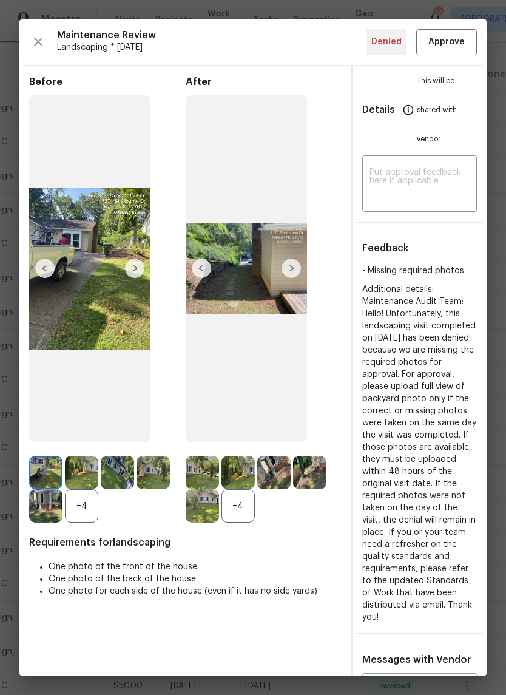
click at [288, 273] on img at bounding box center [291, 268] width 19 height 19
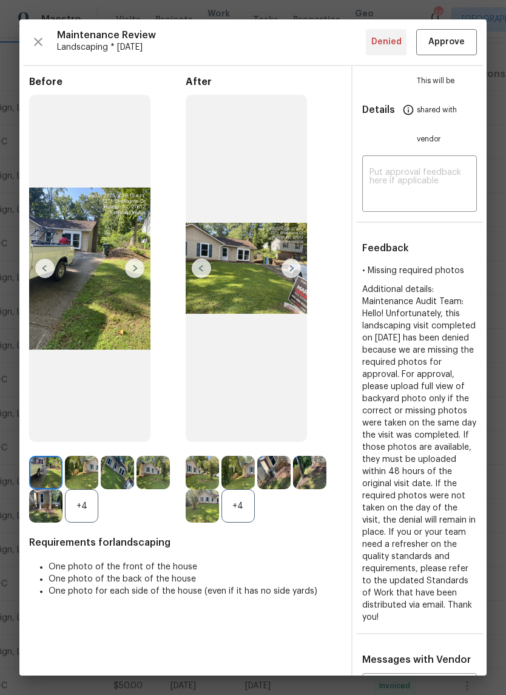
click at [287, 273] on img at bounding box center [291, 268] width 19 height 19
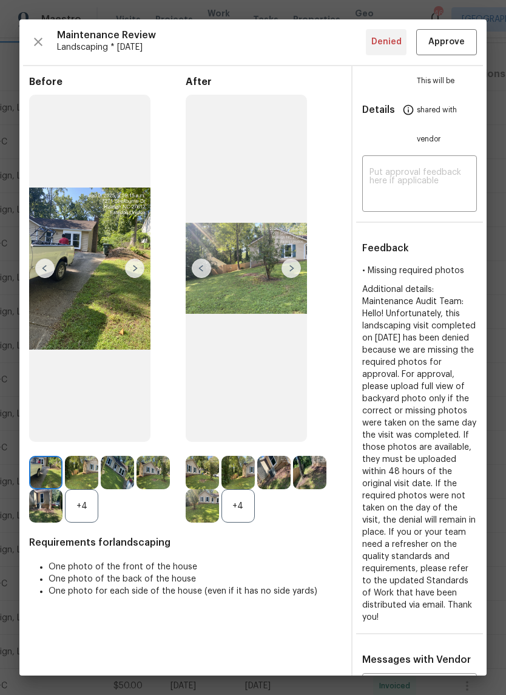
click at [290, 270] on img at bounding box center [291, 268] width 19 height 19
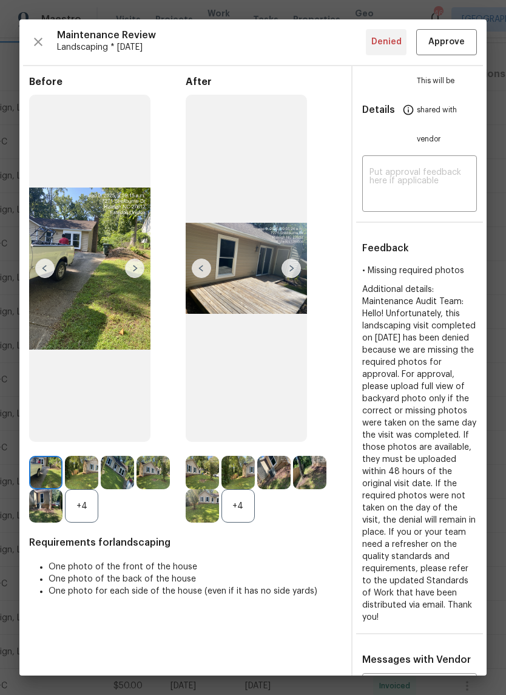
click at [288, 277] on img at bounding box center [291, 268] width 19 height 19
click at [38, 39] on icon "button" at bounding box center [38, 42] width 15 height 15
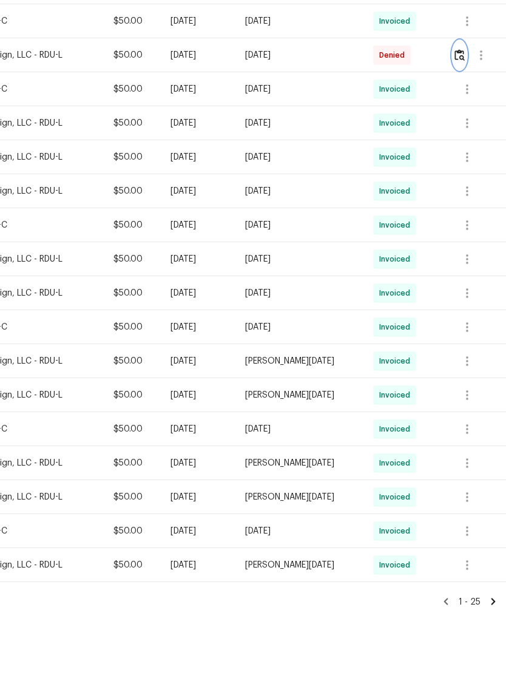
scroll to position [494, 180]
click at [493, 641] on icon at bounding box center [494, 644] width 4 height 7
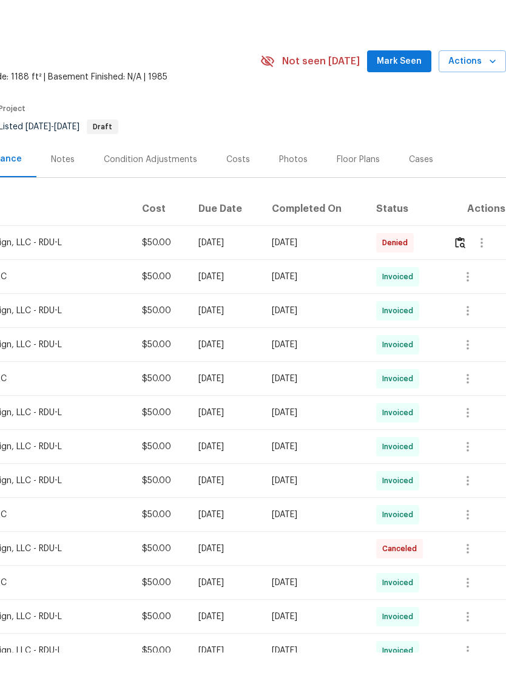
scroll to position [0, 180]
click at [466, 279] on img "button" at bounding box center [460, 285] width 10 height 12
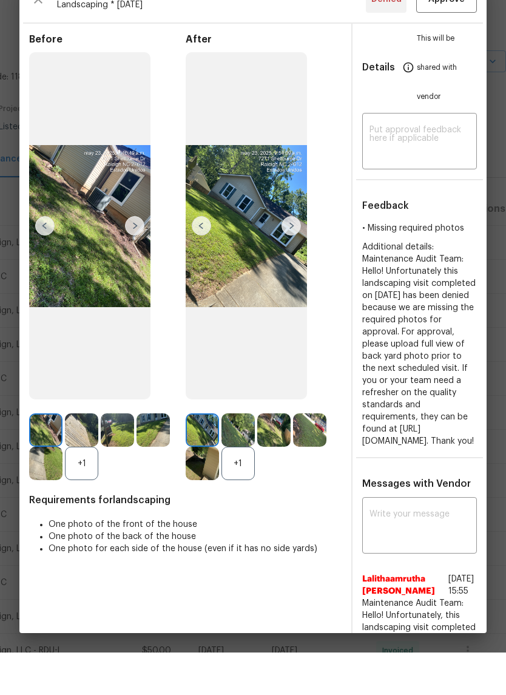
click at [290, 259] on img at bounding box center [291, 268] width 19 height 19
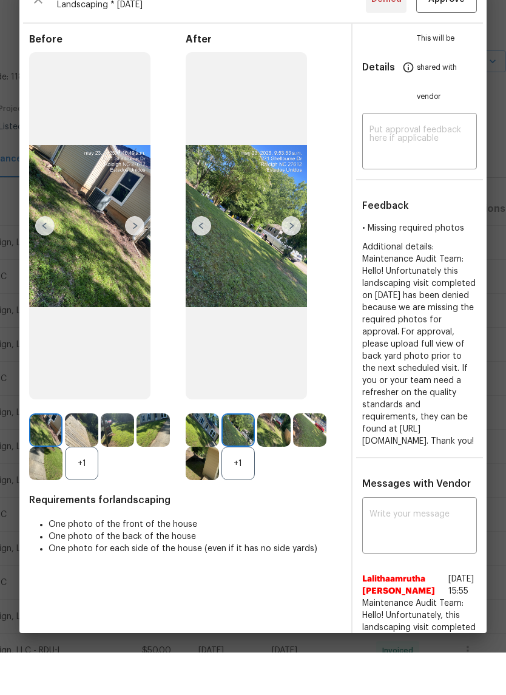
click at [290, 259] on img at bounding box center [291, 268] width 19 height 19
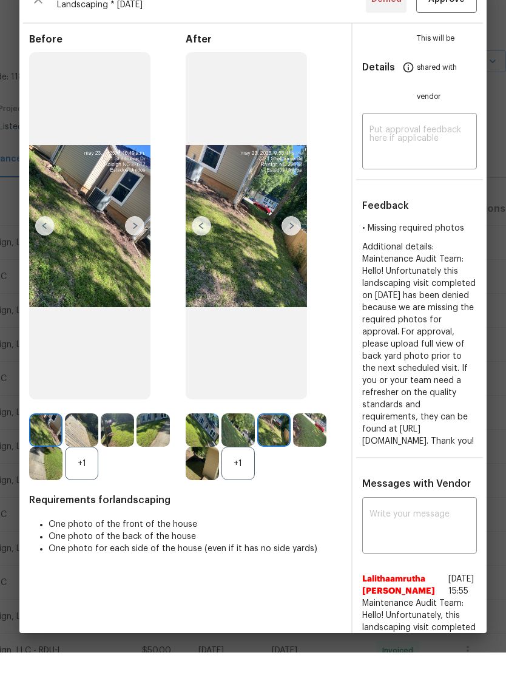
click at [296, 259] on img at bounding box center [291, 268] width 19 height 19
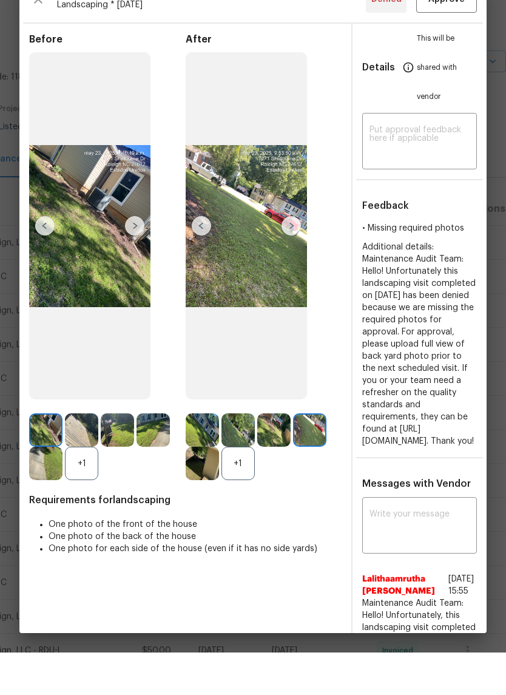
click at [292, 259] on img at bounding box center [291, 268] width 19 height 19
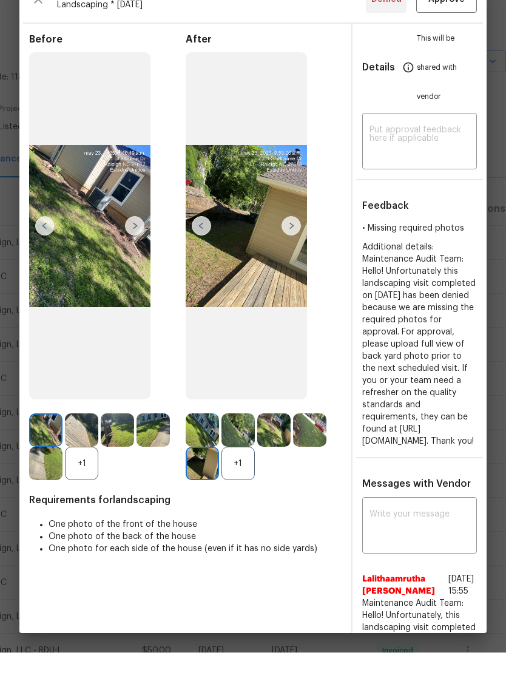
click at [292, 259] on img at bounding box center [291, 268] width 19 height 19
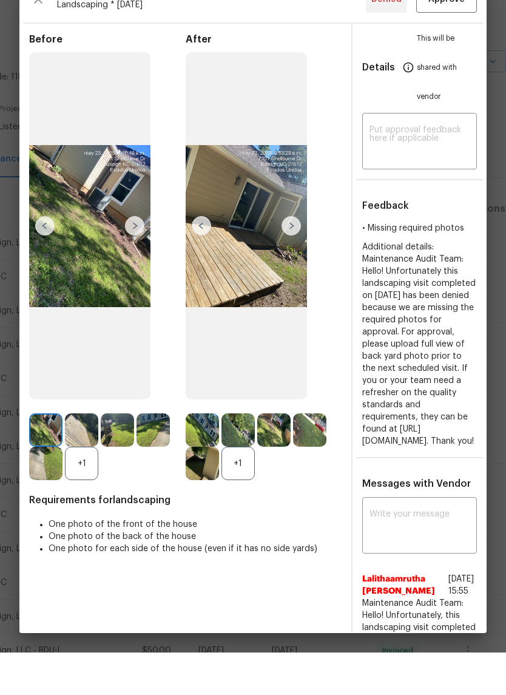
click at [289, 259] on img at bounding box center [291, 268] width 19 height 19
click at [291, 259] on img at bounding box center [291, 268] width 19 height 19
click at [287, 259] on img at bounding box center [291, 268] width 19 height 19
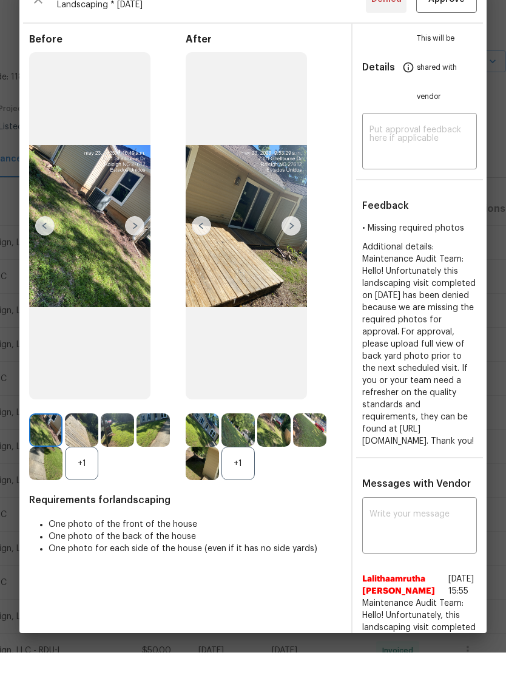
click at [291, 259] on img at bounding box center [291, 268] width 19 height 19
click at [285, 259] on img at bounding box center [291, 268] width 19 height 19
click at [290, 259] on img at bounding box center [291, 268] width 19 height 19
